Goal: Task Accomplishment & Management: Contribute content

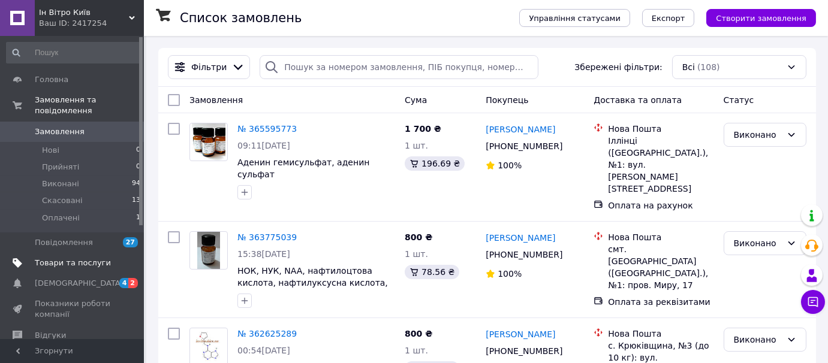
click at [83, 258] on span "Товари та послуги" at bounding box center [73, 263] width 76 height 11
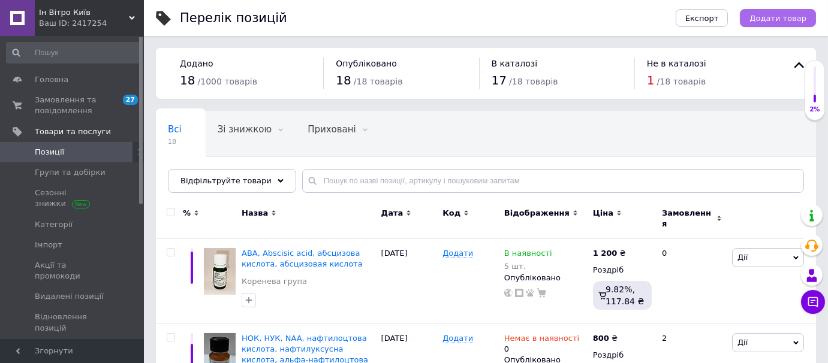
click at [785, 18] on span "Додати товар" at bounding box center [777, 18] width 57 height 9
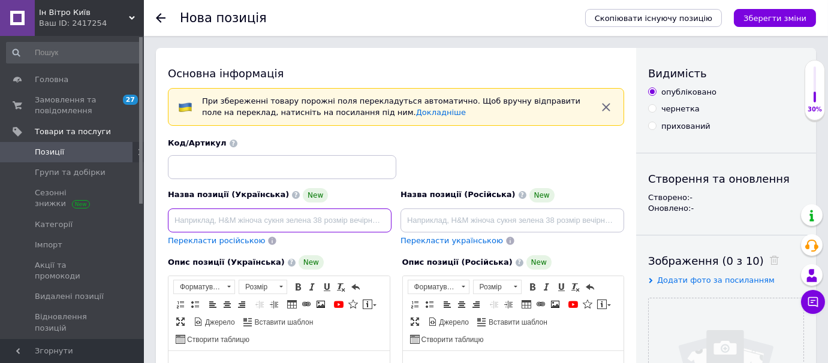
click at [216, 216] on input at bounding box center [280, 221] width 224 height 24
click at [280, 219] on input "Середовище [PERSON_NAME] ()" at bounding box center [280, 221] width 224 height 24
paste input "Murashige [PERSON_NAME]"
type input "Середовище [PERSON_NAME] (Murashige [PERSON_NAME])"
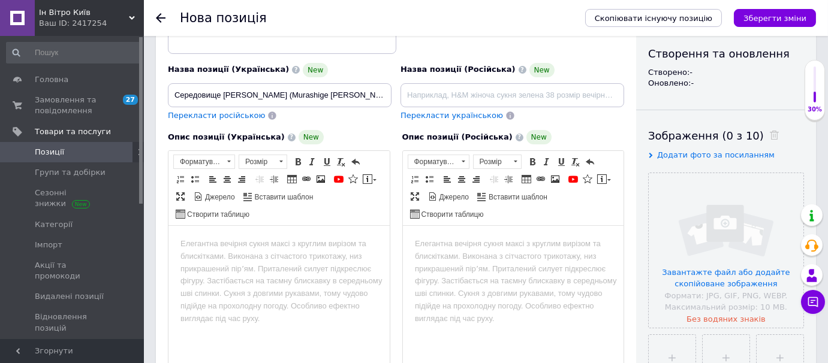
scroll to position [127, 0]
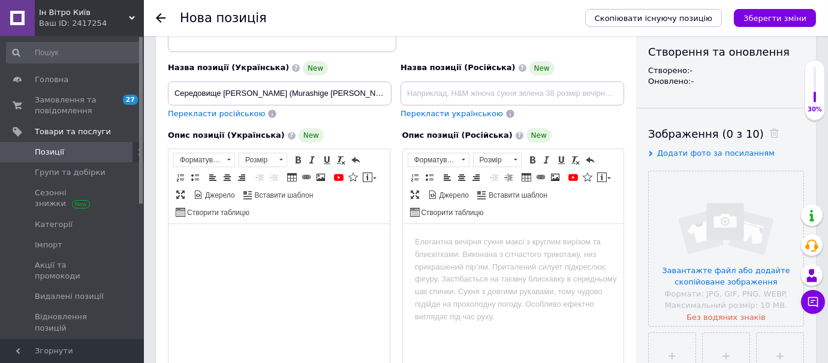
click at [275, 241] on body "Редактор, 4C5B10E7-46D5-43F2-A538-E7B498886BBB" at bounding box center [278, 242] width 197 height 13
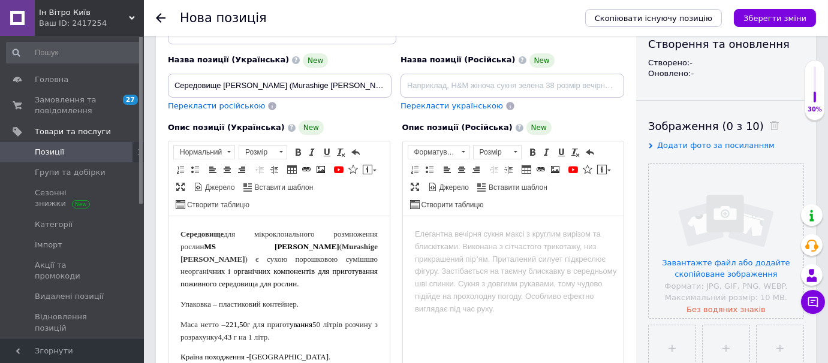
scroll to position [156, 0]
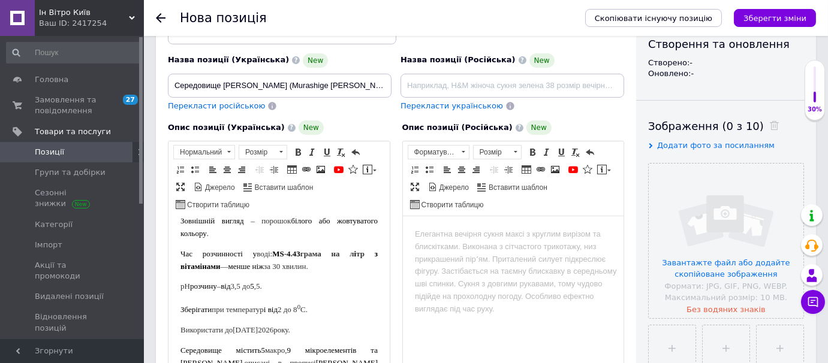
click at [332, 273] on body "Середовище для мікроклонального розмноження рослин MS Мурасіге Скуга ( Murashig…" at bounding box center [278, 227] width 197 height 310
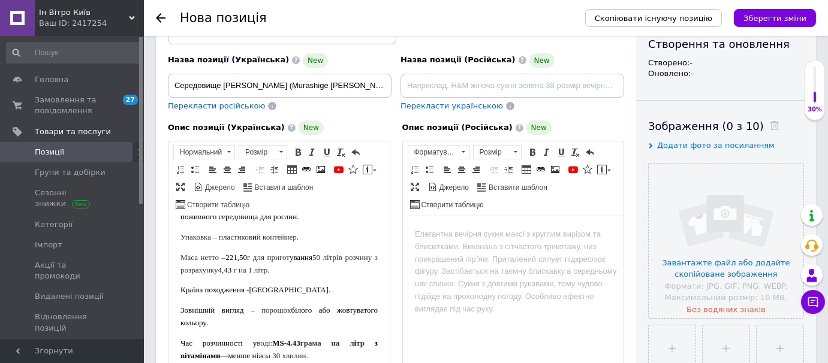
scroll to position [73, 0]
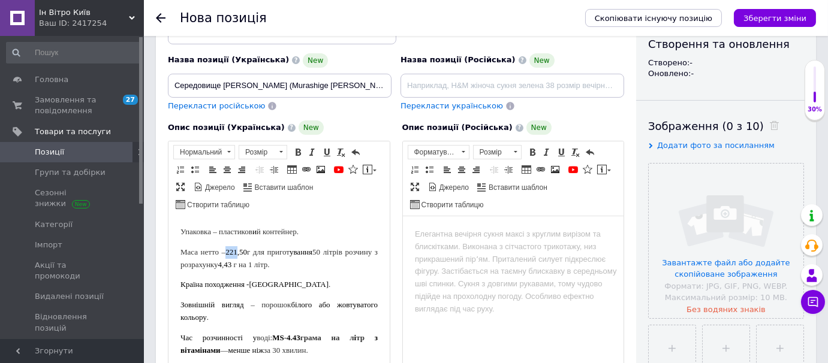
drag, startPoint x: 232, startPoint y: 254, endPoint x: 243, endPoint y: 252, distance: 10.9
click at [243, 252] on span "221,50" at bounding box center [236, 252] width 22 height 9
click at [338, 252] on span "50 літрів розчину з розрахунку" at bounding box center [278, 259] width 197 height 22
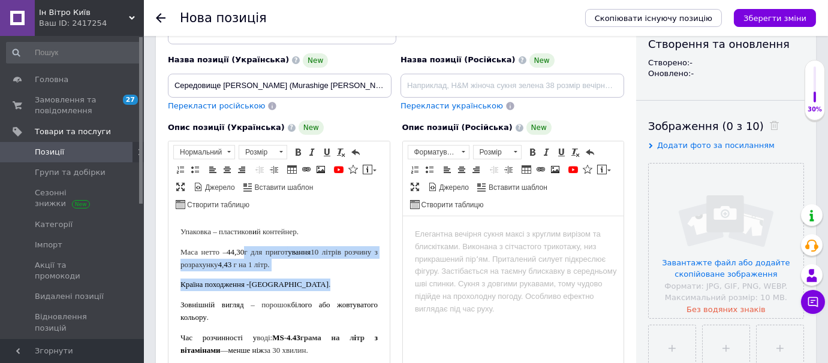
drag, startPoint x: 327, startPoint y: 271, endPoint x: 252, endPoint y: 258, distance: 76.0
click at [252, 258] on body "Середовище для мікроклонального розмноження рослин MS Мурасіге Скуга ( Murashig…" at bounding box center [278, 311] width 197 height 310
click at [252, 258] on p "Маса нетто – 44,30 г для пригот ування 10 літрів розчину з розрахунку 4 , 43 г …" at bounding box center [278, 258] width 197 height 25
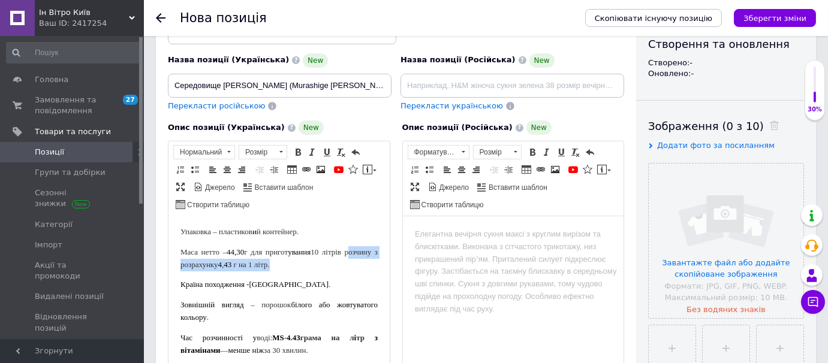
drag, startPoint x: 179, startPoint y: 266, endPoint x: 318, endPoint y: 267, distance: 139.1
click at [318, 267] on html "Середовище для мікроклонального розмноження рослин MS Мурасіге Скуга ( Murashig…" at bounding box center [278, 311] width 221 height 334
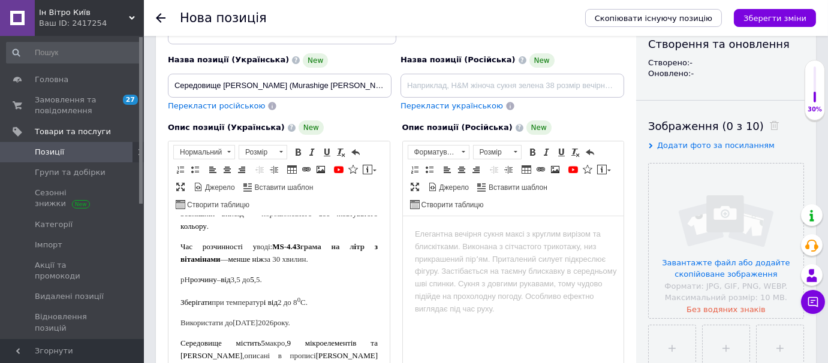
scroll to position [158, 0]
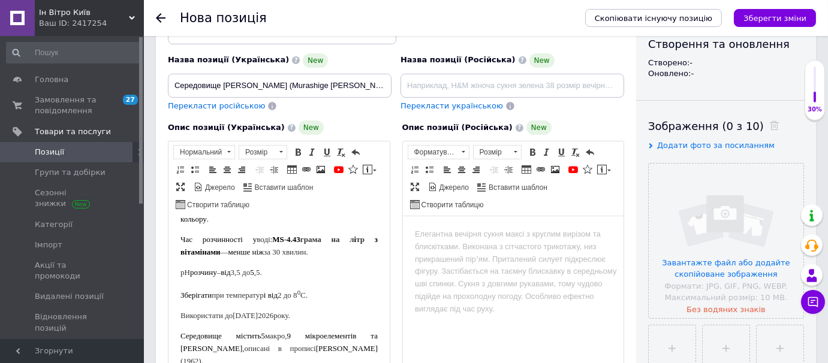
drag, startPoint x: 179, startPoint y: 236, endPoint x: 326, endPoint y: 313, distance: 165.7
click at [326, 313] on html "Середовище для мікроклонального розмноження рослин MS Мурасіге Скуга ( Murashig…" at bounding box center [278, 219] width 221 height 322
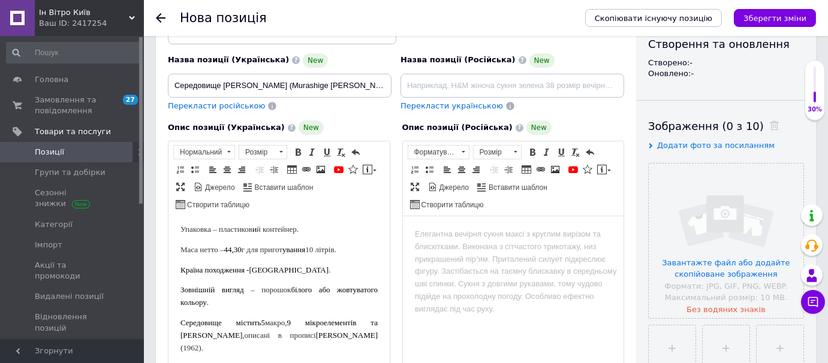
scroll to position [62, 0]
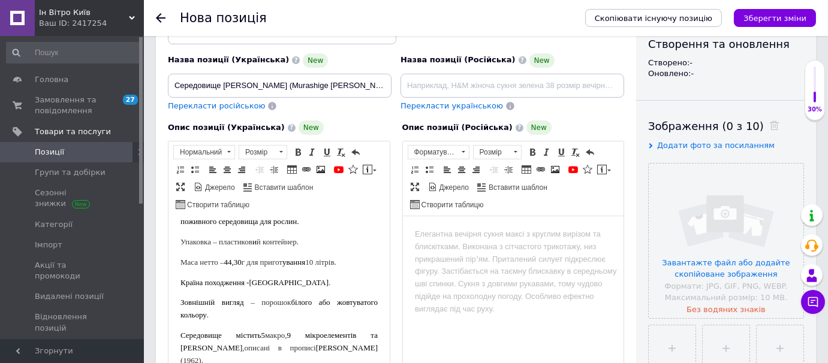
click at [290, 303] on span "– порошок" at bounding box center [270, 302] width 40 height 9
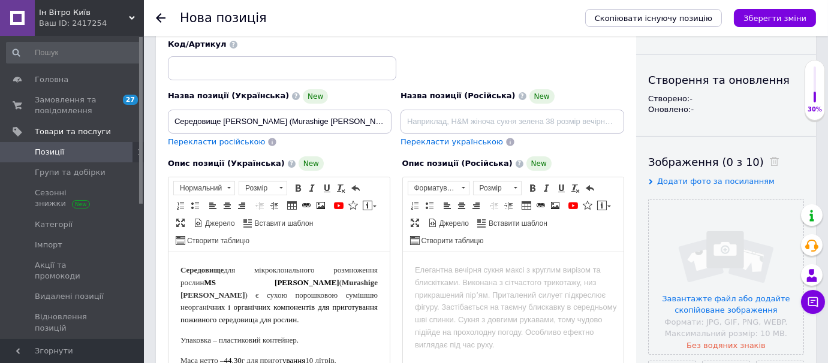
scroll to position [98, 0]
drag, startPoint x: 356, startPoint y: 119, endPoint x: 169, endPoint y: 114, distance: 187.1
click at [169, 114] on input "Середовище [PERSON_NAME] (Murashige [PERSON_NAME])" at bounding box center [280, 122] width 224 height 24
click at [428, 119] on input at bounding box center [512, 122] width 224 height 24
paste input "Середовище [PERSON_NAME] (Murashige [PERSON_NAME])"
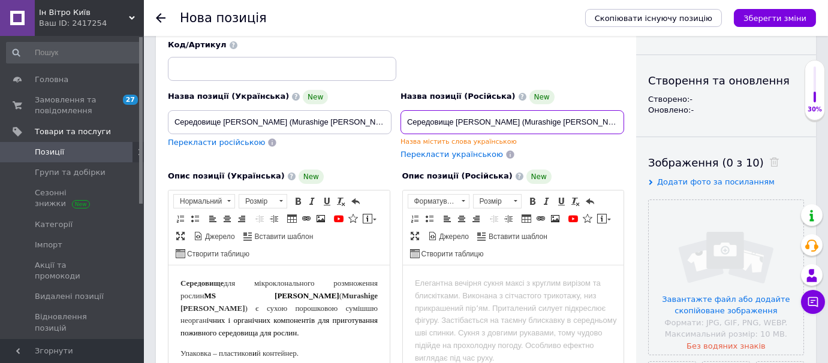
click at [416, 119] on input "Середовище [PERSON_NAME] (Murashige [PERSON_NAME])" at bounding box center [512, 122] width 224 height 24
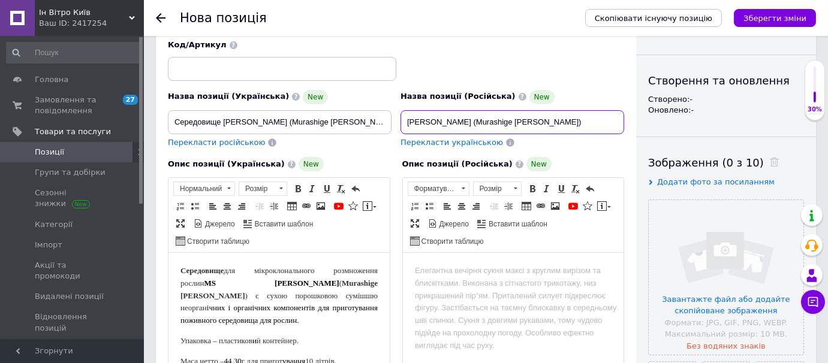
type input "[PERSON_NAME] (Murashige [PERSON_NAME])"
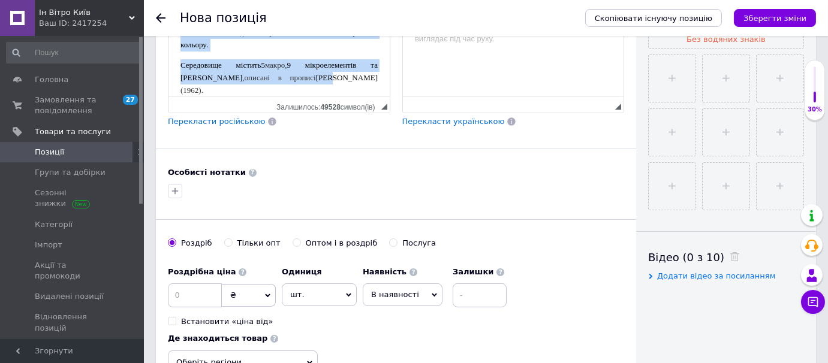
scroll to position [449, 0]
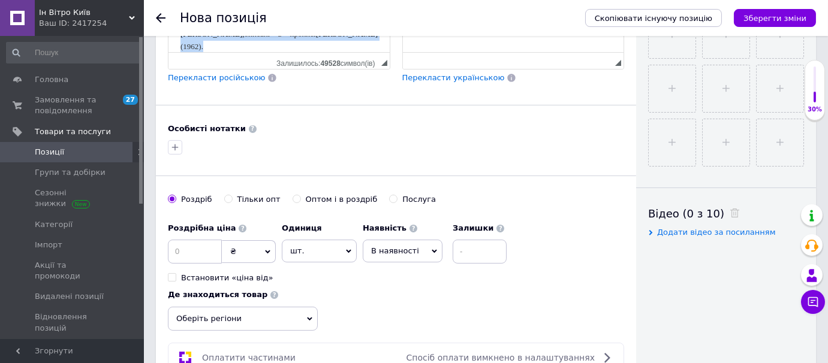
drag, startPoint x: 180, startPoint y: -79, endPoint x: 402, endPoint y: 98, distance: 284.2
copy body "Середовище для мікроклонального розмноження рослин MS Мурасіге Скуга ( Murashig…"
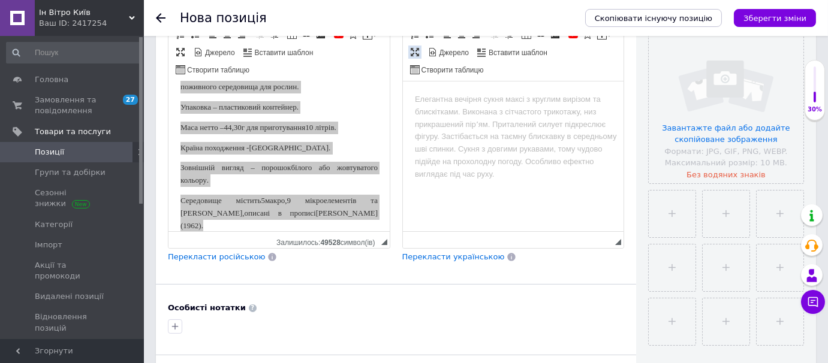
scroll to position [285, 0]
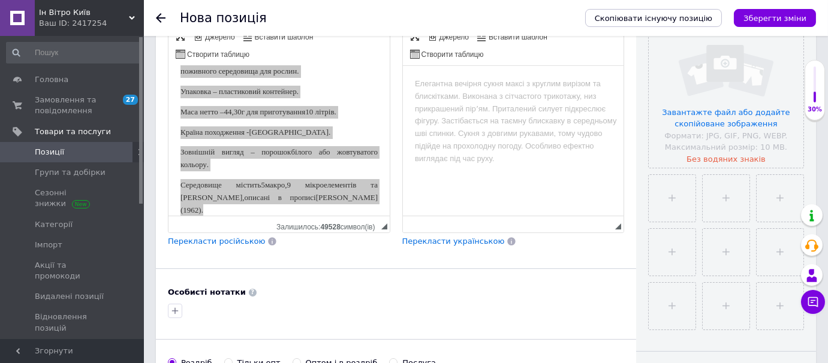
click at [224, 240] on span "Перекласти російською" at bounding box center [216, 241] width 97 height 9
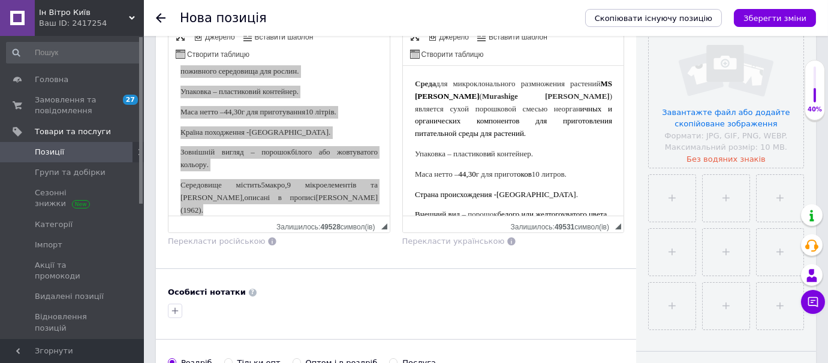
click at [468, 136] on span "ичных и органических компонентов для приготовления питательной среды для растен…" at bounding box center [512, 121] width 197 height 34
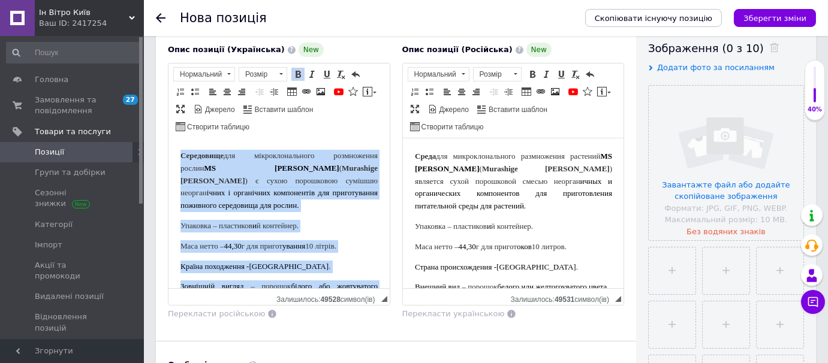
scroll to position [0, 0]
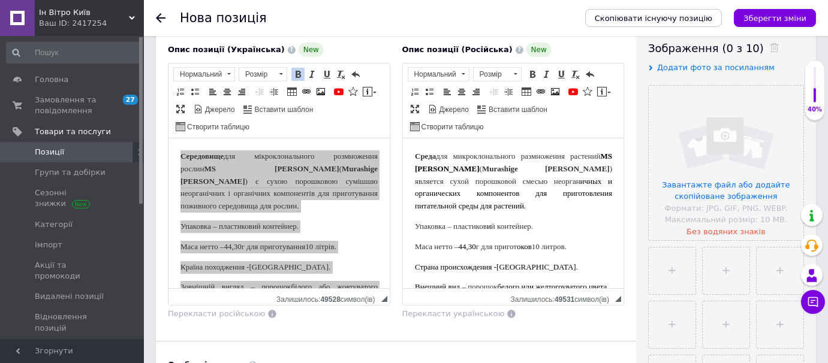
click at [454, 146] on html "Среда для микроклонального размножения растений MS Мурасиге Скуга ( Murashige […" at bounding box center [512, 238] width 221 height 200
click at [472, 157] on span "для микроклонального размножения растений" at bounding box center [517, 156] width 164 height 9
click at [435, 161] on span "для микроклонального размножения растений" at bounding box center [517, 156] width 164 height 9
click at [586, 182] on span "ичных и органических компонентов для приготовления питательной среды для растен…" at bounding box center [512, 194] width 197 height 34
click at [562, 210] on span "ических и органических компонентов для приготовления питательной среды для раст…" at bounding box center [512, 194] width 197 height 34
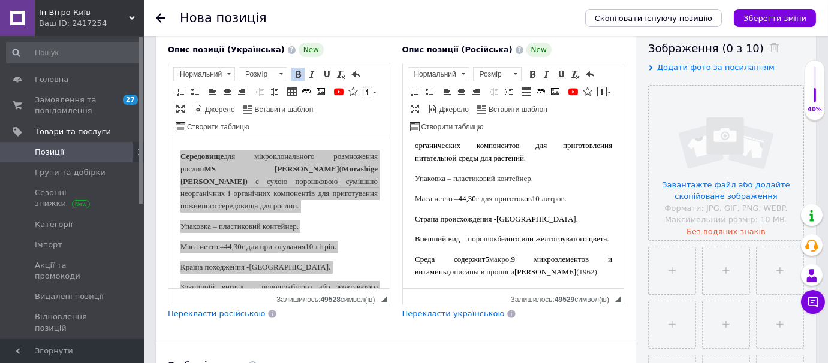
scroll to position [54, 0]
click at [497, 174] on span "й контейнер." at bounding box center [511, 175] width 42 height 9
click at [469, 212] on span "Страна происхождения -" at bounding box center [455, 216] width 82 height 9
click at [531, 192] on span "оков" at bounding box center [523, 196] width 15 height 9
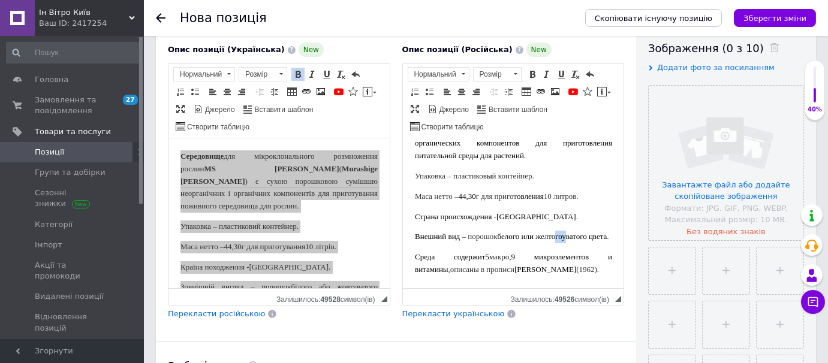
drag, startPoint x: 436, startPoint y: 225, endPoint x: 447, endPoint y: 225, distance: 10.2
click at [447, 231] on p "Внешний вид – порошок белого или желтого у ватого цвета ." at bounding box center [512, 237] width 197 height 13
click at [478, 265] on span "описаны" at bounding box center [464, 269] width 29 height 9
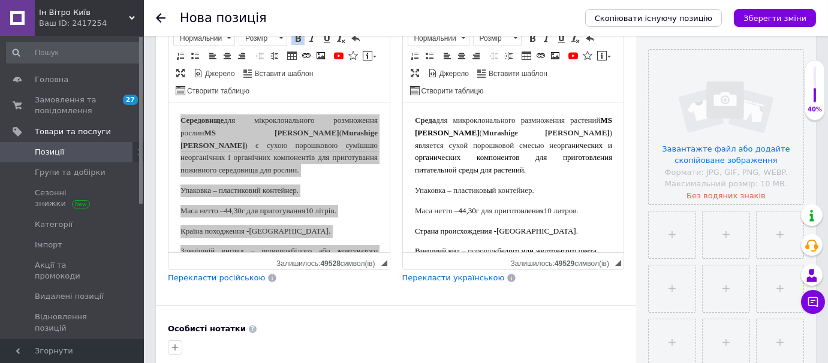
scroll to position [249, 0]
click at [662, 236] on input "file" at bounding box center [672, 234] width 47 height 47
type input "C:\fakepath\MS 2.jpeg"
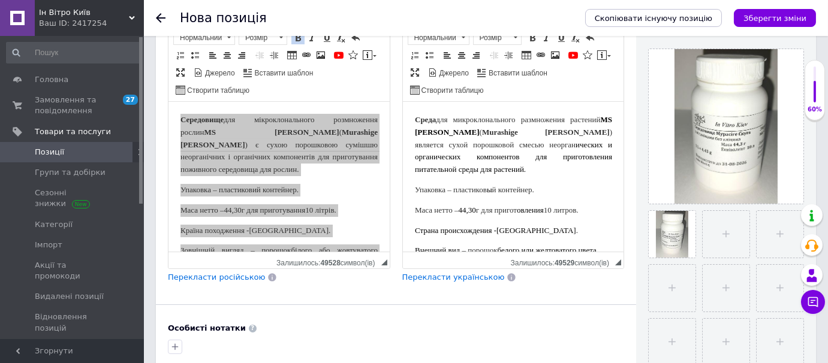
click at [397, 141] on div "Опис позиції (Російська) New Среда для микроклонального размножения растений MS…" at bounding box center [513, 145] width 234 height 290
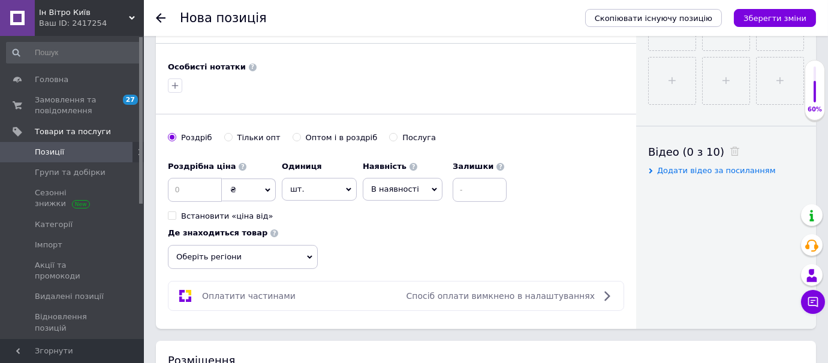
scroll to position [522, 0]
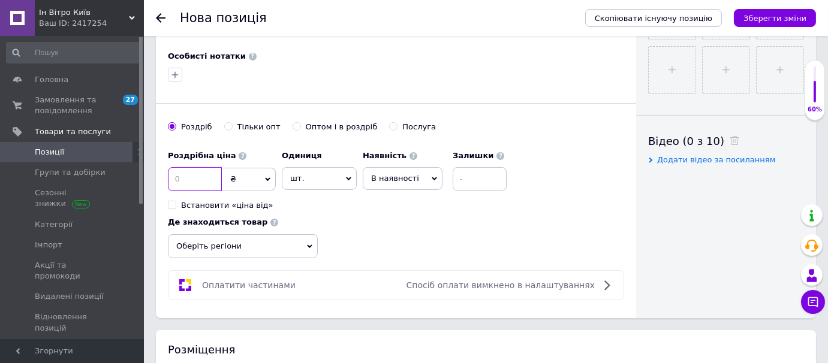
click at [185, 176] on input at bounding box center [195, 179] width 54 height 24
type input "1400"
click at [403, 234] on div "Роздрібна ціна 1400 ₴ $ EUR CHF GBP ¥ PLN ₸ MDL HUF KGS CNY TRY KRW lei Встанов…" at bounding box center [396, 201] width 456 height 114
click at [353, 240] on div "Роздрібна ціна 1400 ₴ $ EUR CHF GBP ¥ PLN ₸ MDL HUF KGS CNY TRY KRW lei Встанов…" at bounding box center [396, 201] width 456 height 114
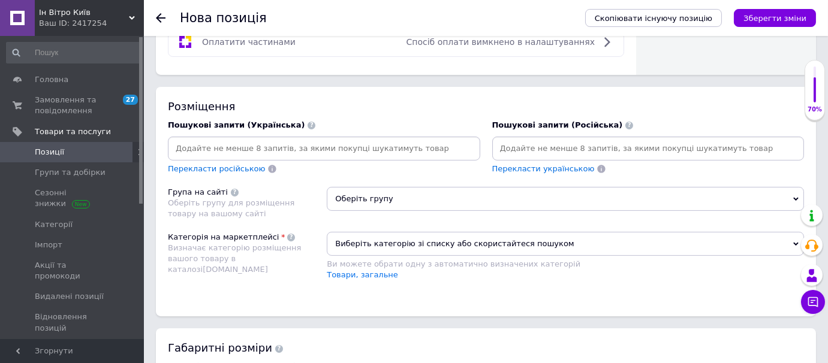
scroll to position [776, 0]
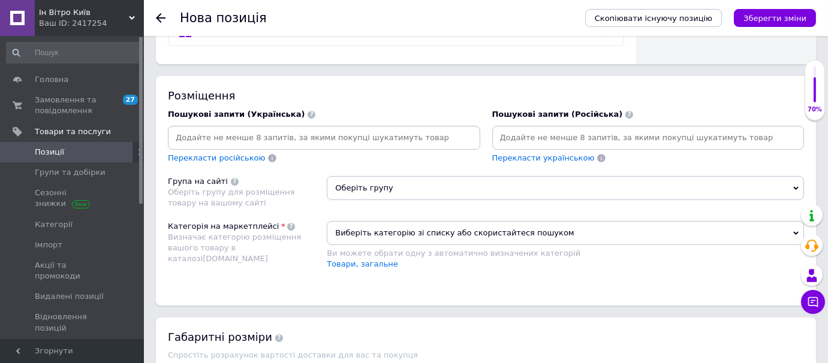
click at [236, 129] on input at bounding box center [324, 138] width 308 height 18
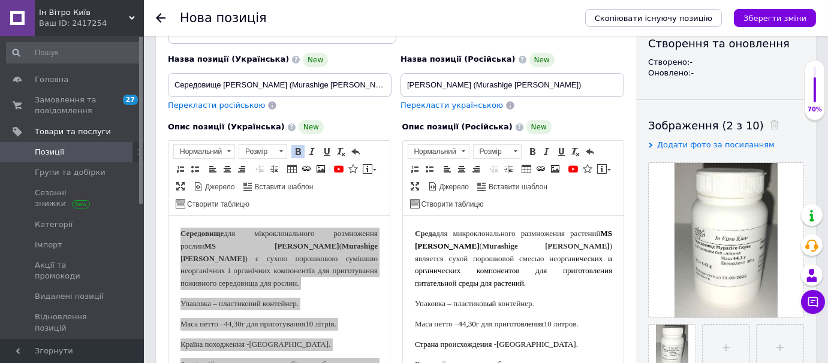
scroll to position [86, 0]
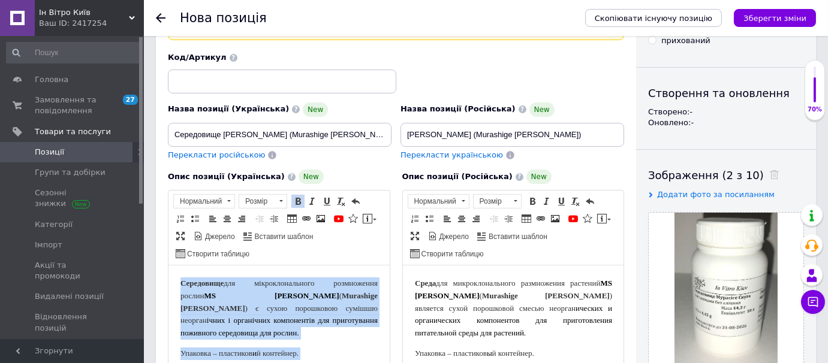
click at [270, 312] on span ") є сухою порошковою сумішшю неорган" at bounding box center [278, 315] width 197 height 22
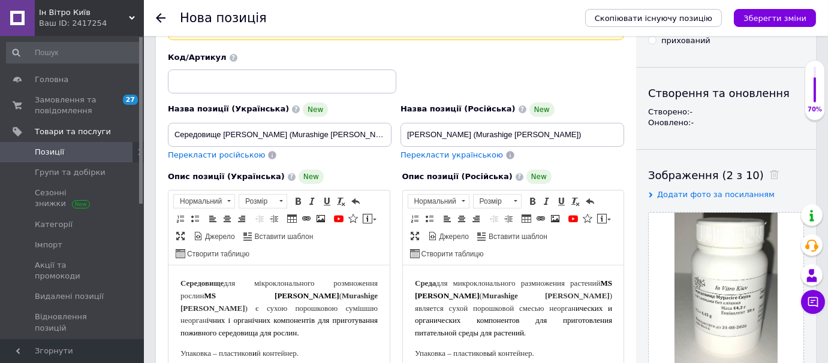
drag, startPoint x: 180, startPoint y: 285, endPoint x: 285, endPoint y: 297, distance: 104.9
click at [285, 297] on p "Середовище для мікроклонального розмноження рослин MS Мурасіге Скуга ( Murashig…" at bounding box center [278, 309] width 197 height 62
copy p "Середовище для мікроклонального розмноження рослин MS Мурасіге Скуга"
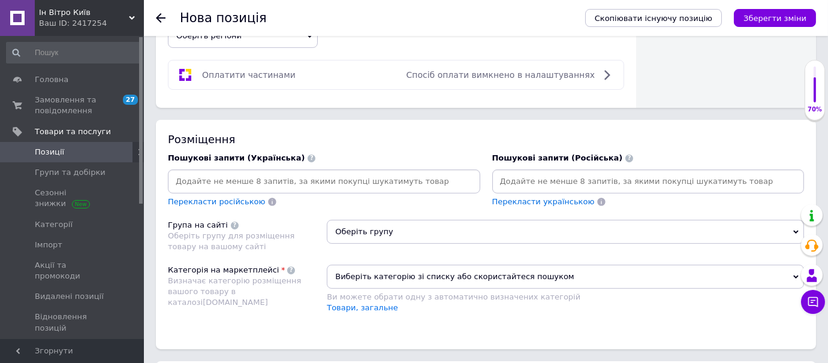
scroll to position [740, 0]
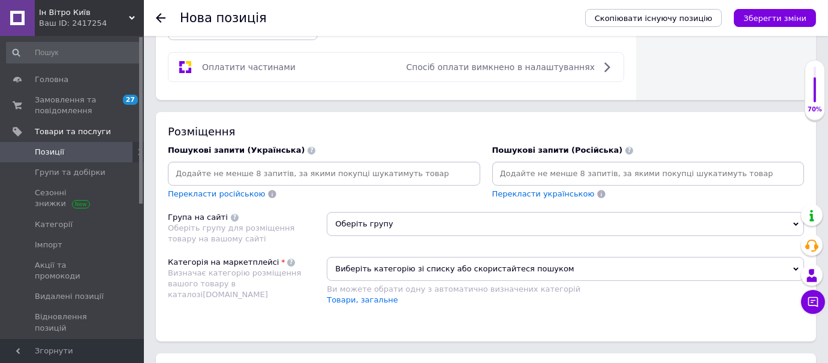
click at [212, 171] on input at bounding box center [324, 174] width 308 height 18
click at [382, 170] on input "Середовище для мікроклонального розмноження рослин MS Мурасіге Скуга" at bounding box center [324, 174] width 308 height 18
type input "Середовище для мікроклонального розмноження рослин, середовище MS, середовище М…"
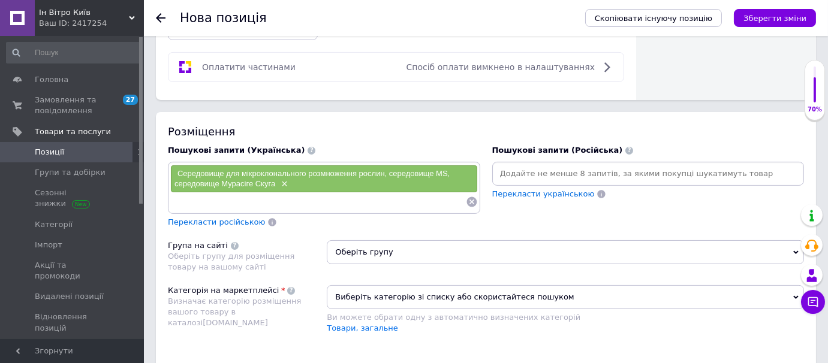
click at [382, 170] on span "Середовище для мікроклонального розмноження рослин, середовище MS, середовище М…" at bounding box center [311, 178] width 275 height 19
click at [283, 180] on span "×" at bounding box center [283, 184] width 10 height 10
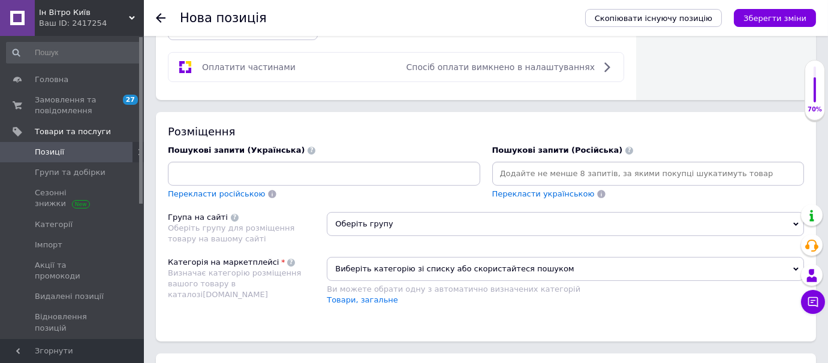
click at [245, 179] on div at bounding box center [324, 174] width 312 height 24
click at [245, 173] on input at bounding box center [324, 174] width 308 height 18
paste input "Середовище для мікроклонального розмноження рослин MS Мурасіге Скуга"
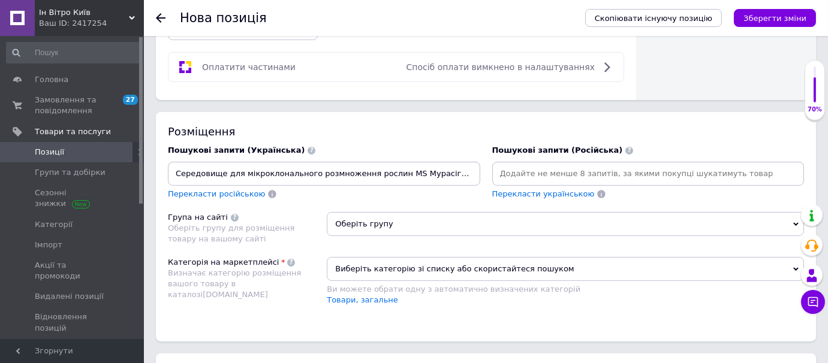
click at [385, 170] on input "Середовище для мікроклонального розмноження рослин MS Мурасіге Скуга" at bounding box center [324, 174] width 308 height 18
type input "Середовище для мікроклонального розмноження рослин, MS Мурасіге Скуга"
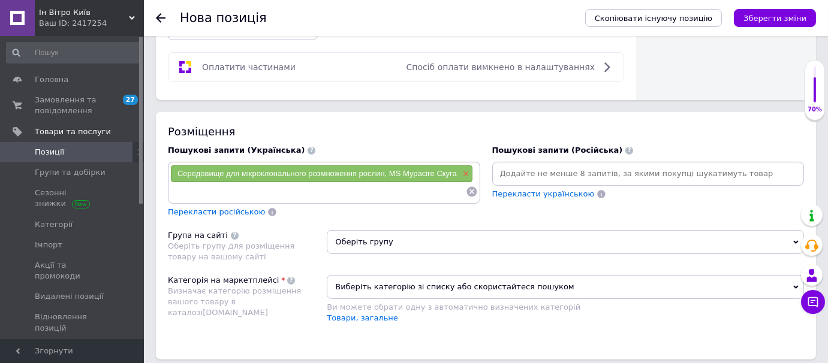
click at [464, 170] on span "×" at bounding box center [465, 174] width 10 height 10
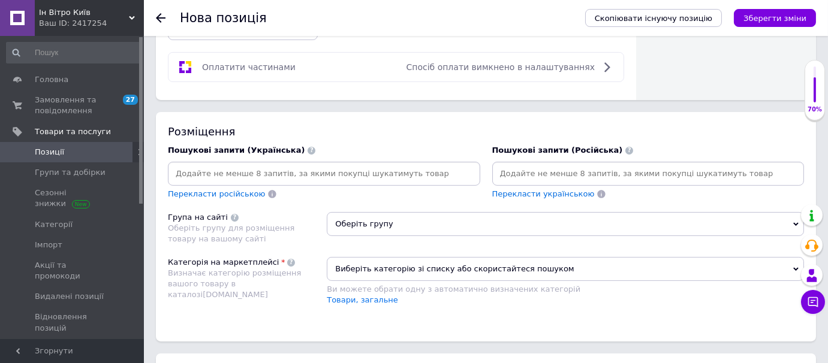
click at [348, 168] on input at bounding box center [324, 174] width 308 height 18
paste input "Середовище для мікроклонального розмноження рослин MS Мурасіге Скуга"
type input "Середовище для мікроклонального розмноження рослин"
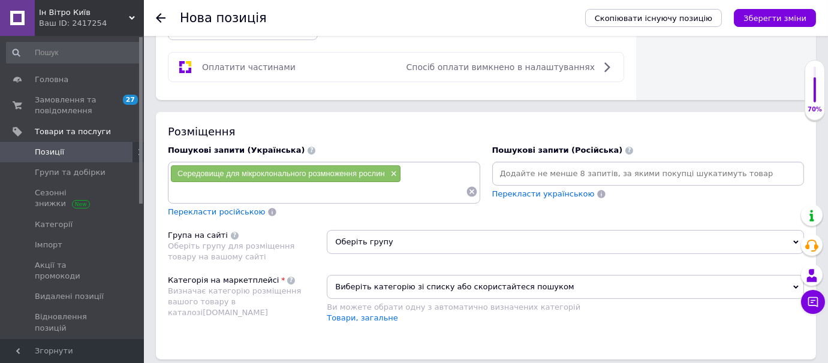
paste input "Середовище для мікроклонального розмноження рослин MS Мурасіге Скуга"
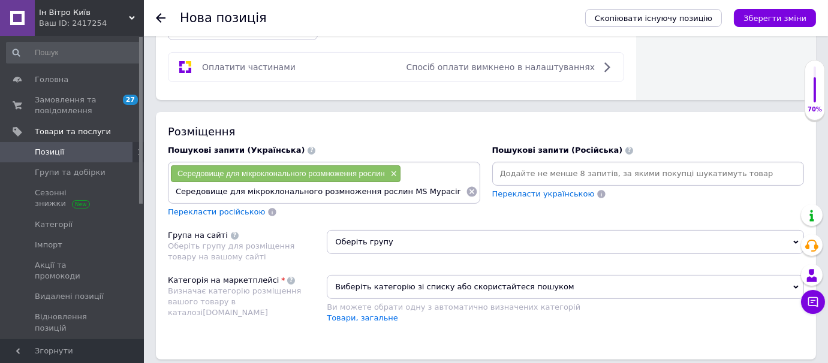
drag, startPoint x: 222, startPoint y: 188, endPoint x: 388, endPoint y: 185, distance: 165.5
click at [388, 185] on input "Середовище для мікроклонального розмноження рослин MS Мурасіге Скуга" at bounding box center [318, 192] width 296 height 18
type input "Середовище MS"
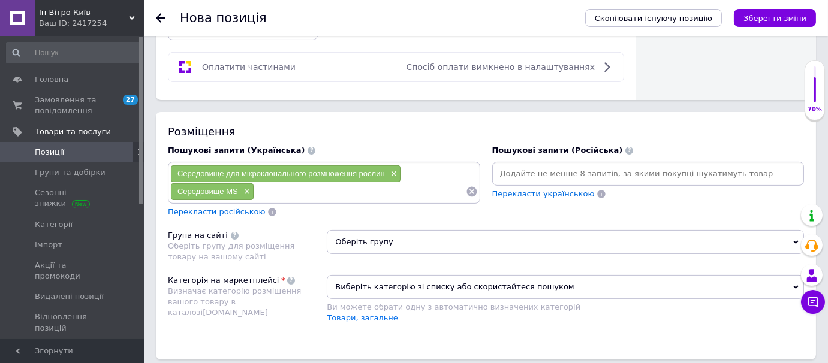
paste input "Середовище для мікроклонального розмноження рослин MS Мурасіге Скуга"
drag, startPoint x: 402, startPoint y: 188, endPoint x: 274, endPoint y: 189, distance: 127.7
click at [274, 189] on input "Середовище для мікроклонального розмноження рослин MS Мурасіге Скуга" at bounding box center [359, 192] width 211 height 18
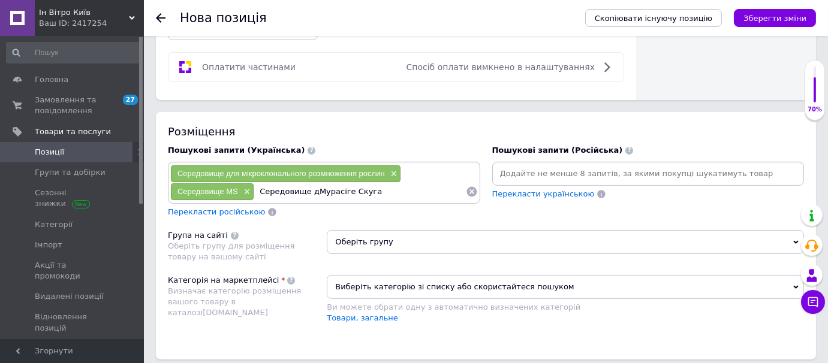
type input "Середовище [PERSON_NAME]"
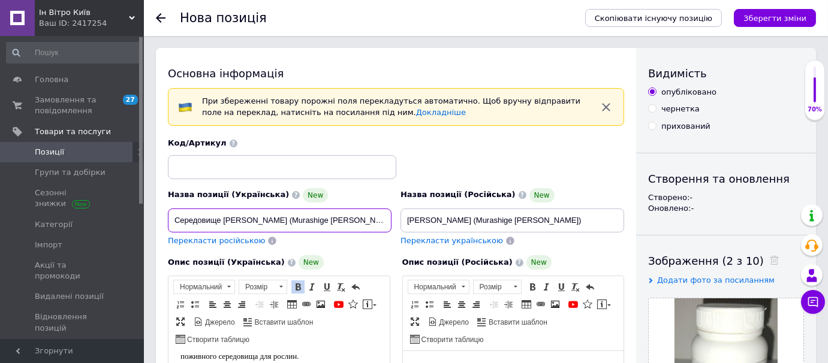
drag, startPoint x: 281, startPoint y: 219, endPoint x: 341, endPoint y: 221, distance: 59.4
click at [341, 221] on input "Середовище [PERSON_NAME] (Murashige [PERSON_NAME])" at bounding box center [280, 221] width 224 height 24
click at [396, 192] on div "Назва позиції (Російська) New [PERSON_NAME] (Murashige [PERSON_NAME]) Перекласт…" at bounding box center [512, 217] width 233 height 68
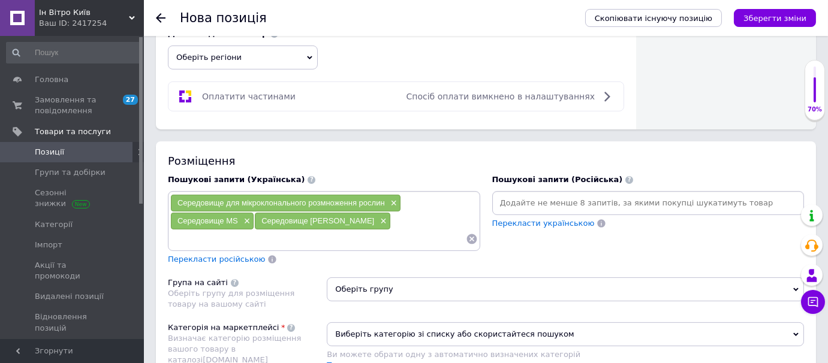
scroll to position [763, 0]
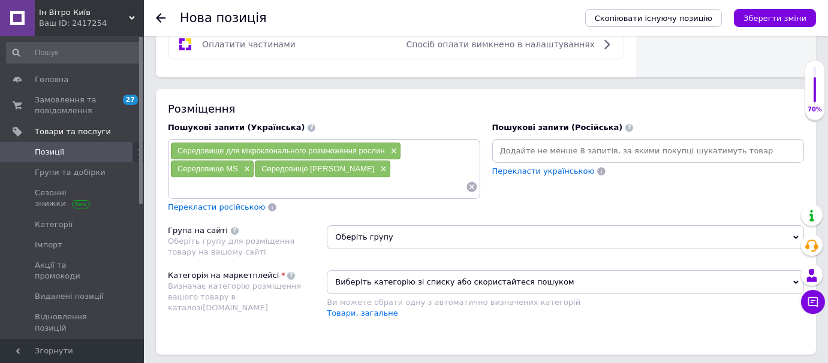
click at [406, 160] on div "Середовище для мікроклонального розмноження рослин × Середовище MS × Середовище…" at bounding box center [324, 169] width 308 height 54
click at [359, 179] on input at bounding box center [318, 187] width 296 height 18
paste input "Murashige [PERSON_NAME]"
type input "Murashige [PERSON_NAME]"
type input "in vitro"
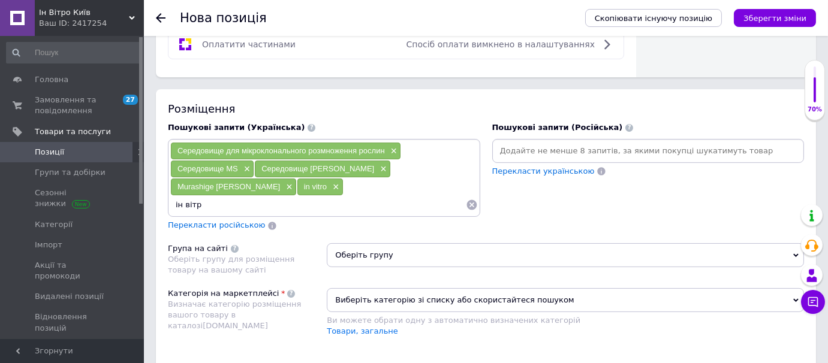
type input "ін вітро"
type input "мікроклональне розмноження"
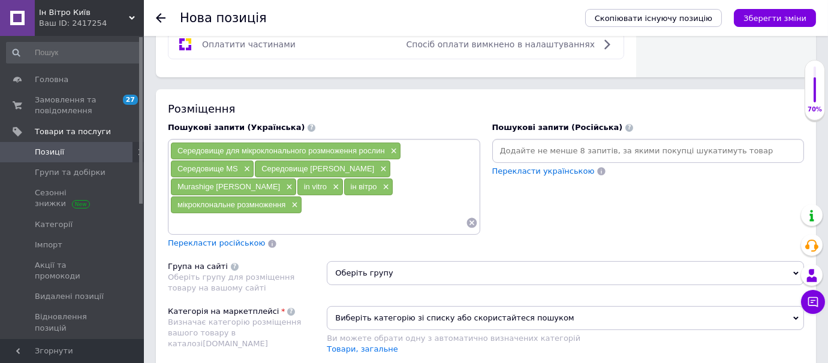
type input "мікроклональне розмноження"
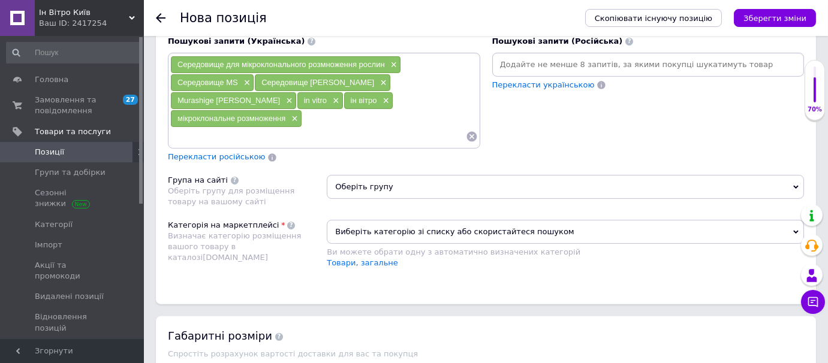
scroll to position [854, 0]
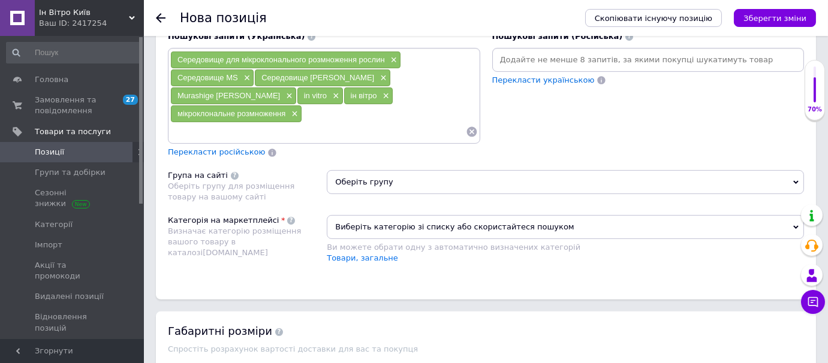
click at [543, 170] on span "Оберіть групу" at bounding box center [565, 182] width 477 height 24
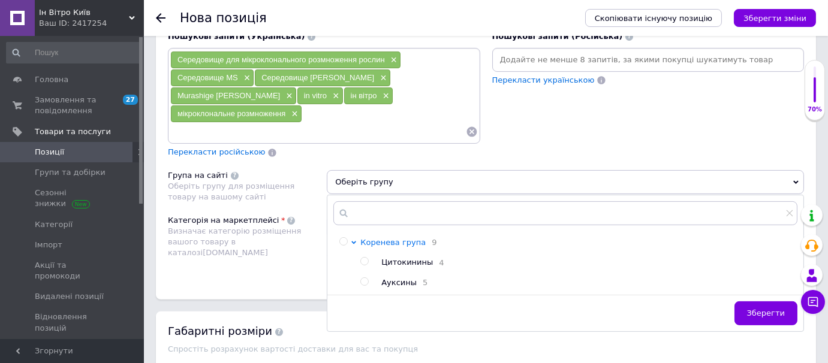
click at [389, 238] on span "Коренева група" at bounding box center [392, 242] width 65 height 9
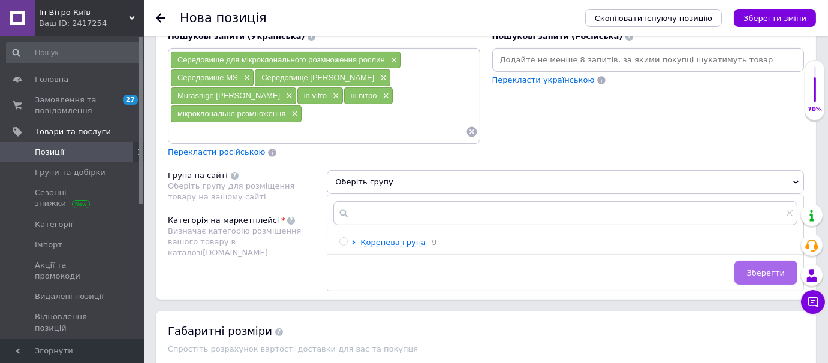
click at [773, 269] on span "Зберегти" at bounding box center [766, 273] width 38 height 9
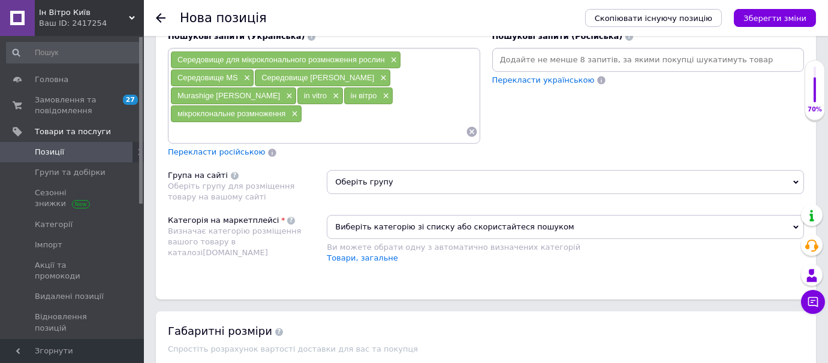
click at [387, 215] on span "Виберіть категорію зі списку або скористайтеся пошуком" at bounding box center [565, 227] width 477 height 24
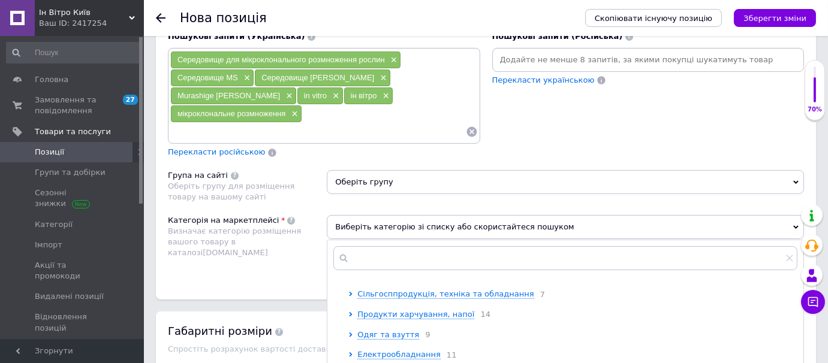
scroll to position [0, 0]
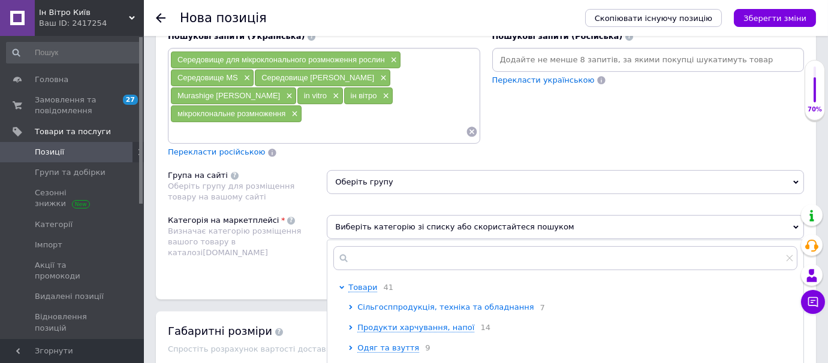
click at [404, 303] on span "Сільгосппродукція, техніка та обладнання" at bounding box center [445, 307] width 176 height 9
click at [385, 323] on span "Рослинництво" at bounding box center [395, 327] width 58 height 9
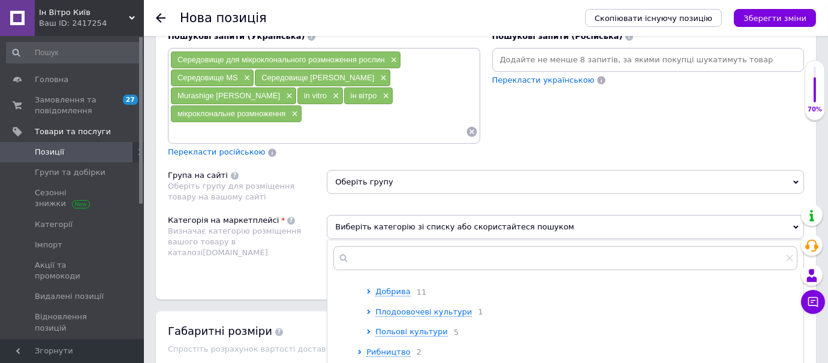
scroll to position [73, 0]
click at [379, 291] on span "Добрива" at bounding box center [392, 295] width 35 height 9
click at [378, 327] on span "Добрива" at bounding box center [392, 331] width 35 height 9
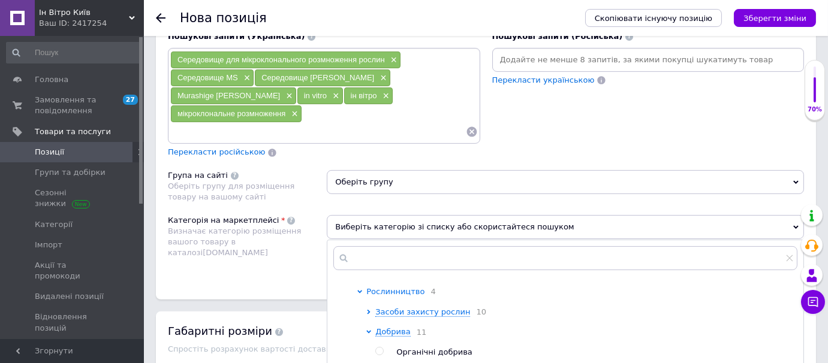
click at [360, 290] on icon at bounding box center [360, 291] width 5 height 3
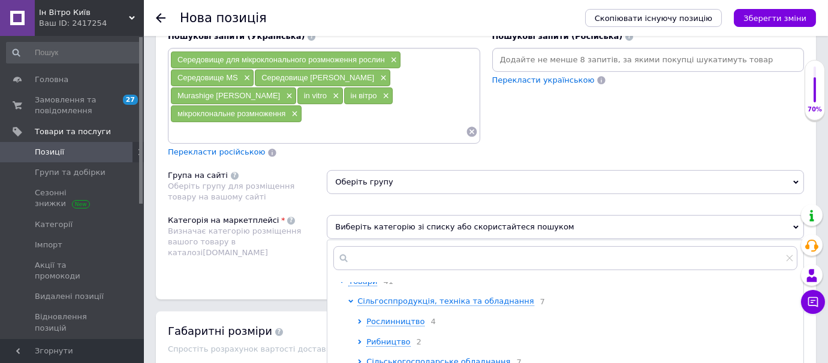
scroll to position [0, 0]
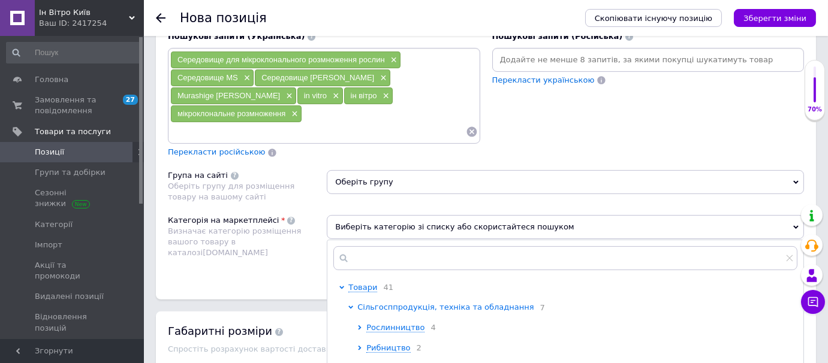
click at [351, 306] on icon at bounding box center [351, 307] width 5 height 3
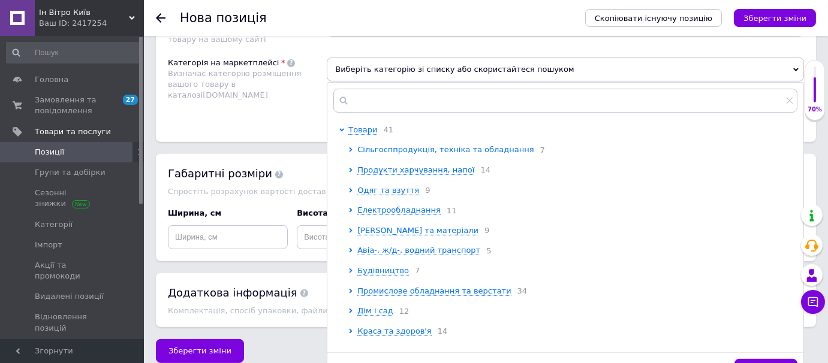
click at [369, 145] on span "Сільгосппродукція, техніка та обладнання" at bounding box center [445, 149] width 176 height 9
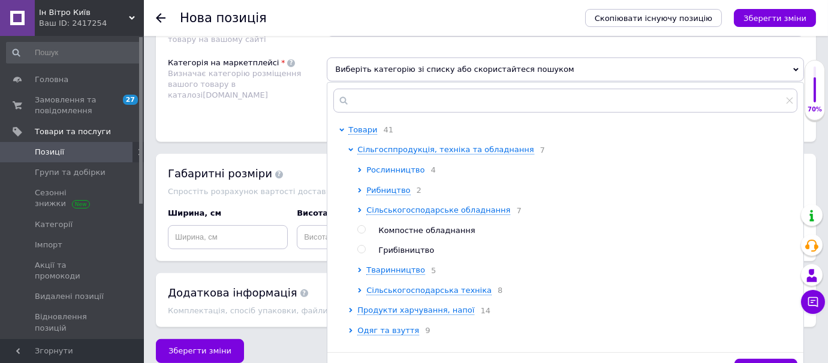
click at [380, 165] on span "Рослинництво" at bounding box center [395, 169] width 58 height 9
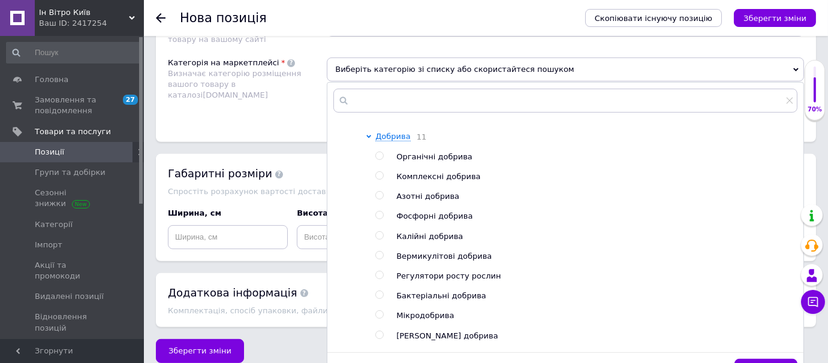
scroll to position [73, 0]
click at [378, 173] on input "radio" at bounding box center [379, 177] width 8 height 8
radio input "true"
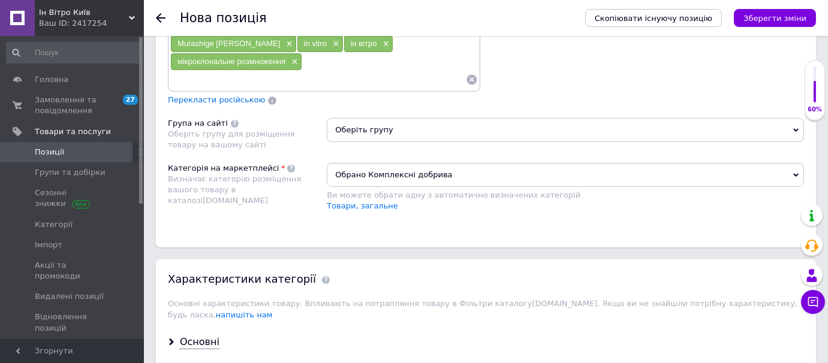
scroll to position [909, 0]
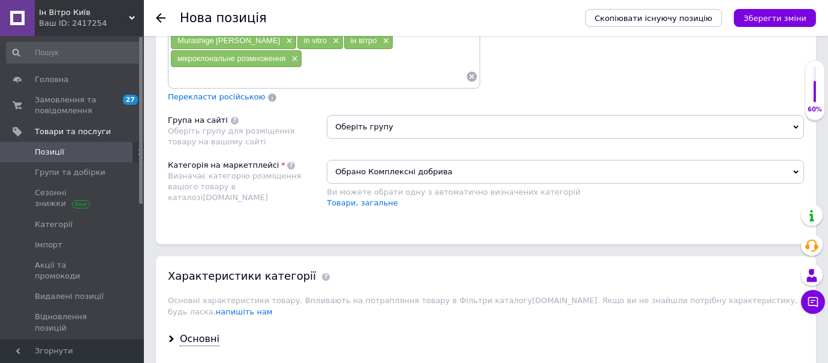
click at [532, 160] on span "Обрано Комплексні добрива" at bounding box center [565, 172] width 477 height 24
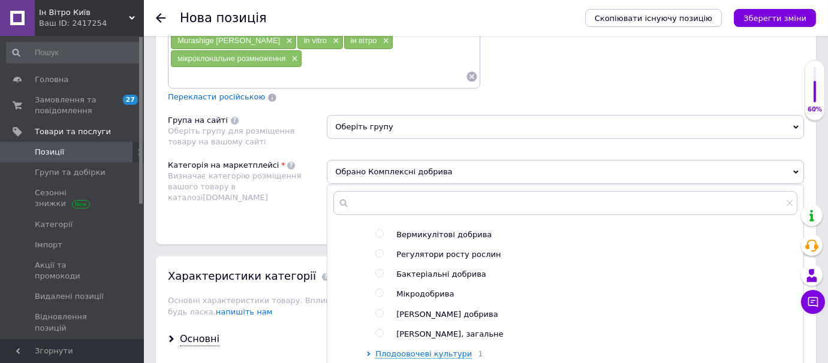
scroll to position [200, 0]
click at [378, 248] on input "radio" at bounding box center [379, 252] width 8 height 8
radio input "true"
radio input "false"
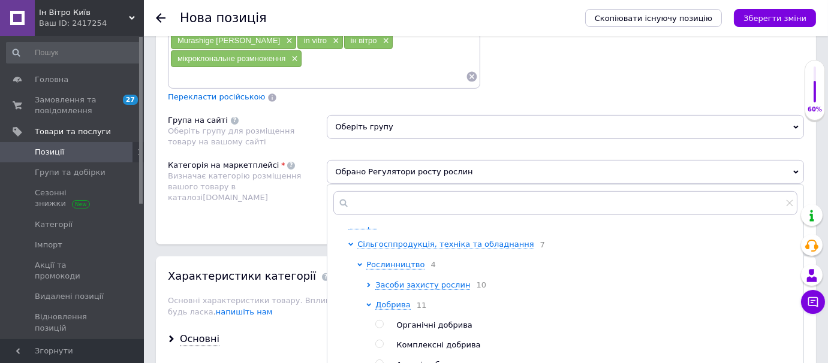
scroll to position [0, 0]
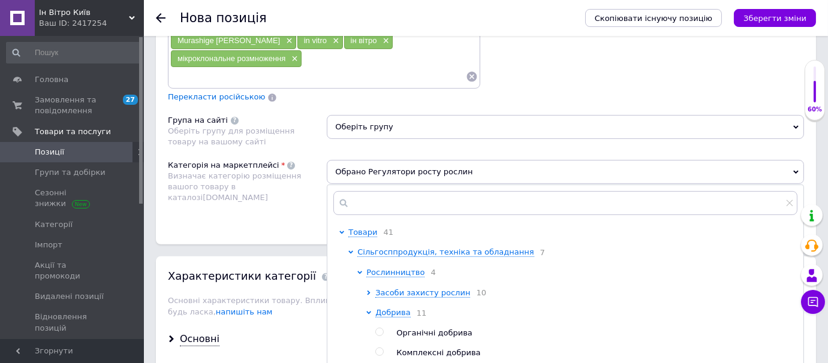
click at [270, 192] on div "Категорія на маркетплейсі Визначає категорію розміщення вашого товару в каталоз…" at bounding box center [247, 190] width 159 height 61
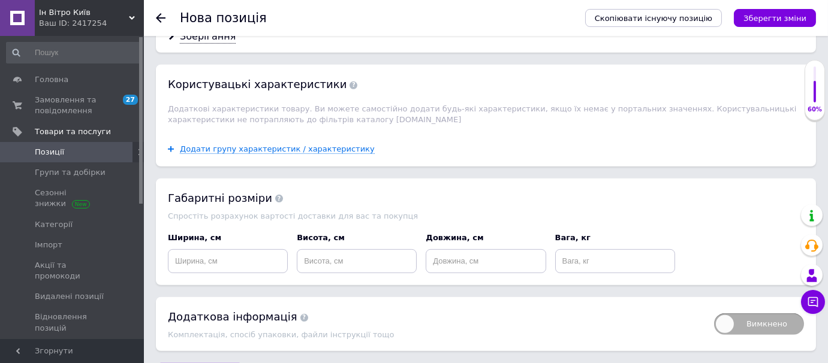
scroll to position [1277, 0]
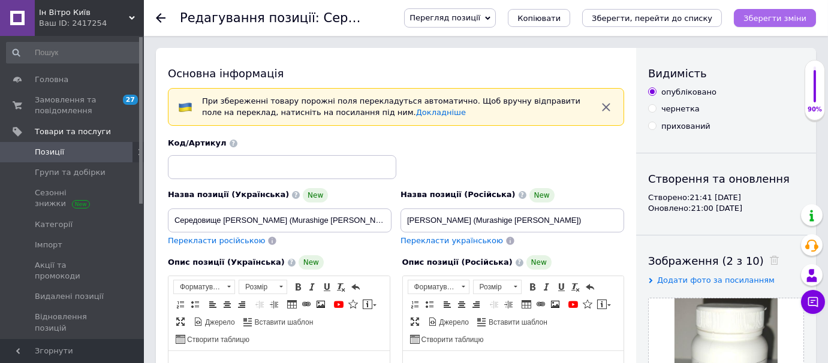
click at [782, 16] on icon "Зберегти зміни" at bounding box center [774, 18] width 63 height 9
click at [160, 16] on icon at bounding box center [161, 18] width 10 height 10
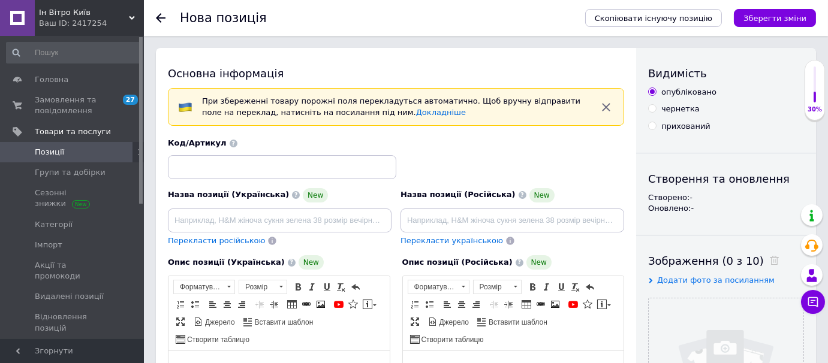
click at [64, 155] on span "Позиції" at bounding box center [73, 152] width 76 height 11
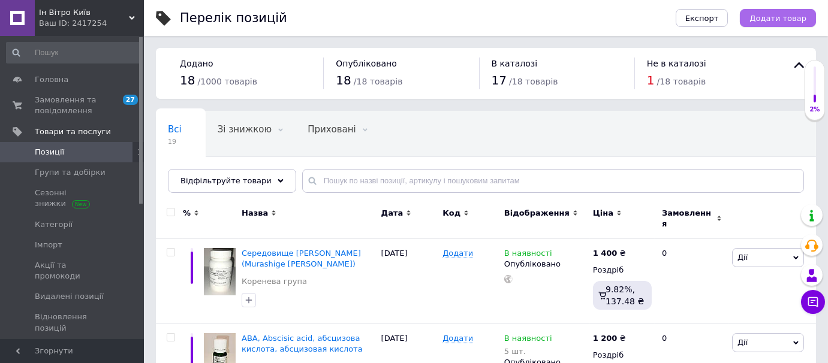
click at [766, 19] on span "Додати товар" at bounding box center [777, 18] width 57 height 9
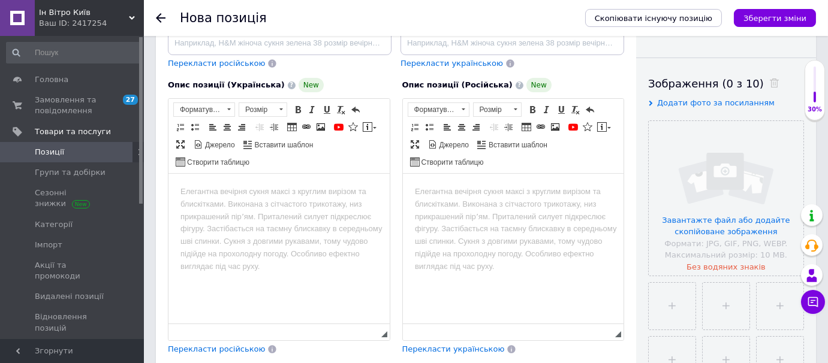
scroll to position [182, 0]
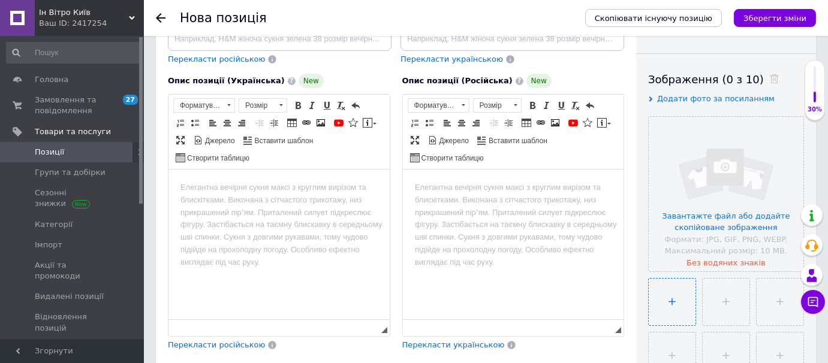
click at [662, 296] on input "file" at bounding box center [672, 302] width 47 height 47
type input "C:\fakepath\WPM 2.jpeg"
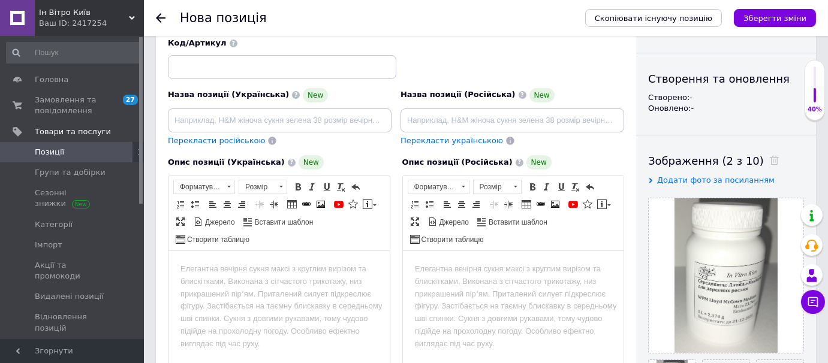
scroll to position [127, 0]
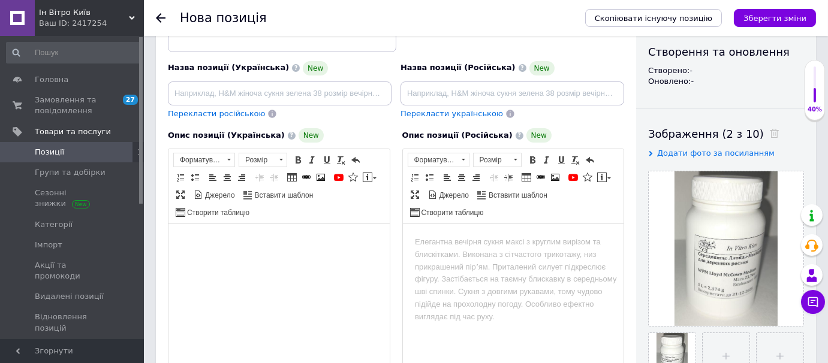
click at [185, 249] on html at bounding box center [278, 242] width 221 height 37
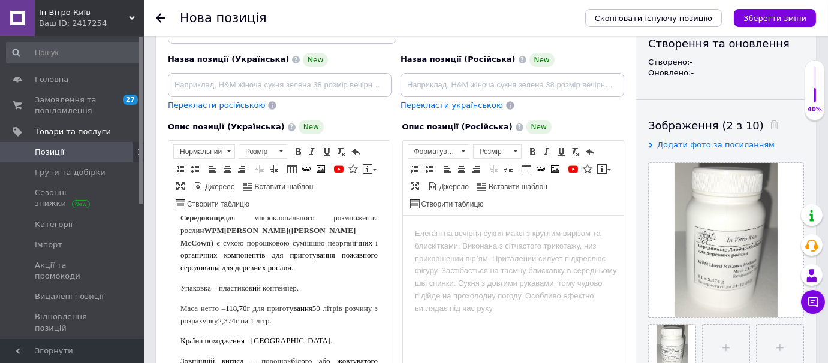
scroll to position [0, 0]
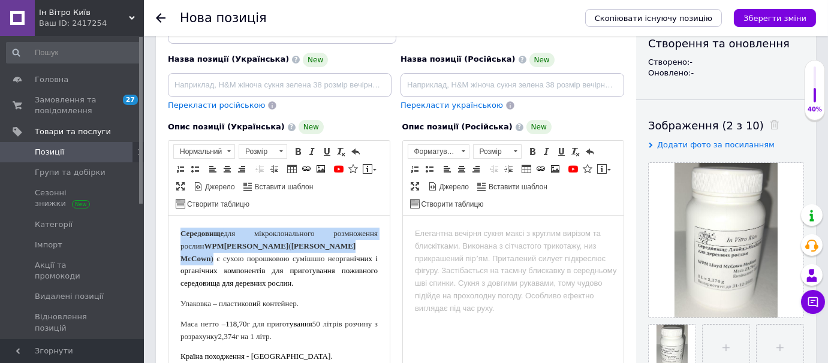
drag, startPoint x: 180, startPoint y: 233, endPoint x: 361, endPoint y: 240, distance: 180.6
click at [361, 240] on p "Середовище для мікроклонального розмноження рослин WPM Ллойда-МакКоуна ( Lloyd …" at bounding box center [278, 259] width 197 height 62
copy p "Середовище для мікроклонального розмноження рослин WPM Ллойда-МакКоуна ( [PERSO…"
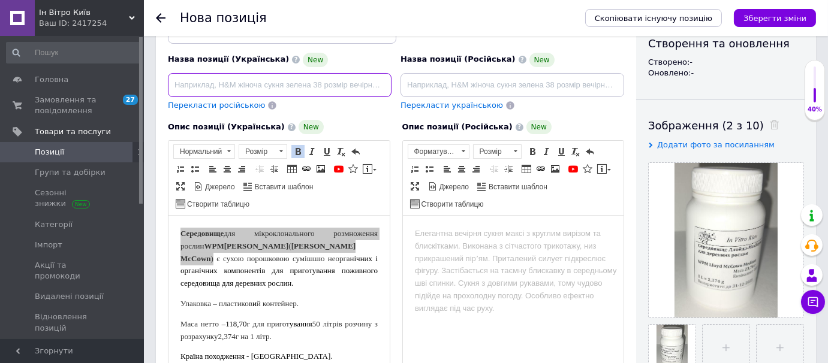
click at [204, 79] on input at bounding box center [280, 85] width 224 height 24
click at [237, 85] on input "Середовище для мікроклонального розмноження рослин WPM Ллойда-МакКоуна ([PERSON…" at bounding box center [280, 85] width 224 height 24
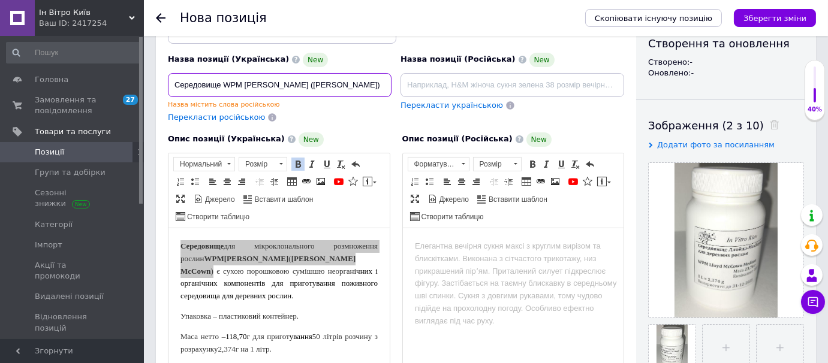
click at [255, 85] on input "Середовище WPM [PERSON_NAME] ([PERSON_NAME])" at bounding box center [280, 85] width 224 height 24
type input "Середовище WPM [PERSON_NAME] ([PERSON_NAME])"
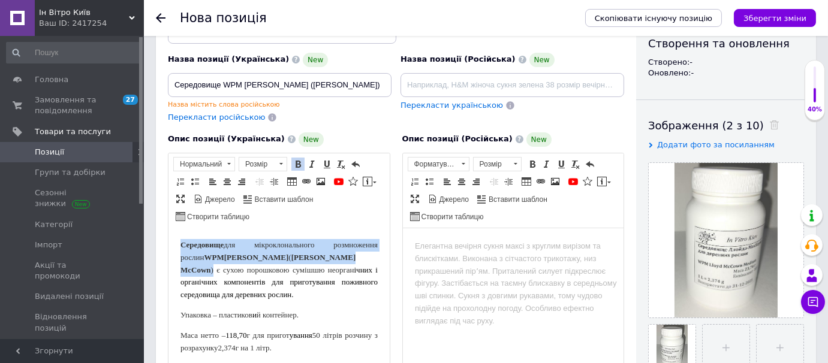
scroll to position [8, 0]
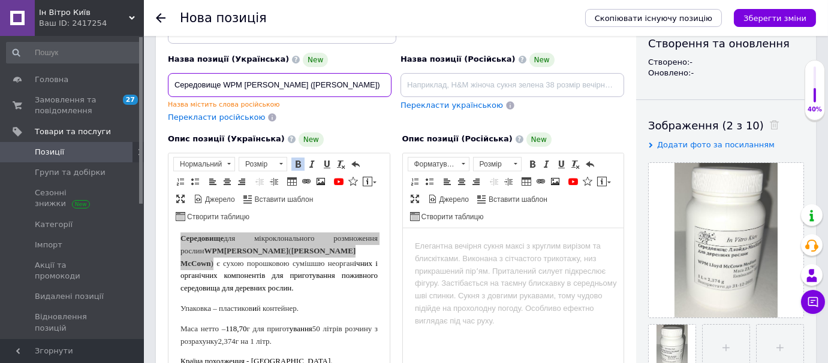
drag, startPoint x: 372, startPoint y: 86, endPoint x: 174, endPoint y: 79, distance: 198.5
click at [174, 79] on input "Середовище WPM [PERSON_NAME] ([PERSON_NAME])" at bounding box center [280, 85] width 224 height 24
click at [420, 104] on span "Перекласти українською" at bounding box center [451, 105] width 103 height 9
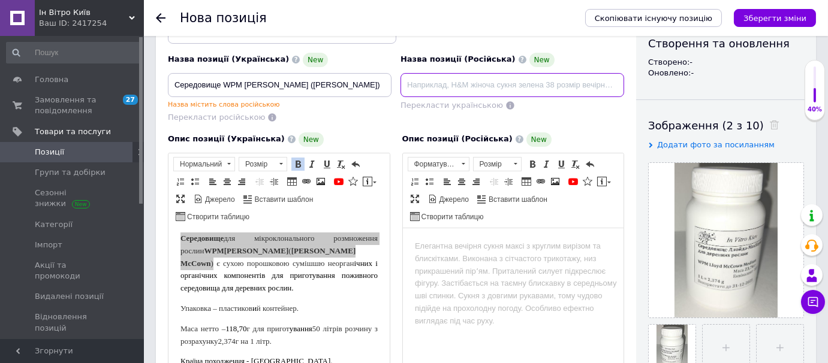
click at [417, 87] on input at bounding box center [512, 85] width 224 height 24
paste input "Середовище для мікроклонального розмноження рослин WPM Ллойда-МакКоуна ([PERSON…"
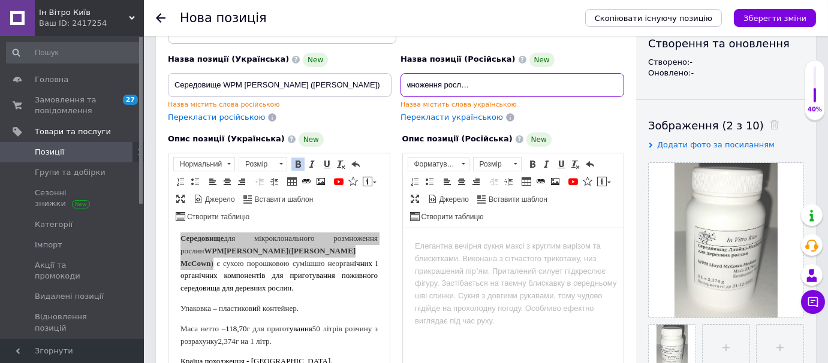
drag, startPoint x: 471, startPoint y: 85, endPoint x: 416, endPoint y: 84, distance: 55.2
click at [416, 84] on input "Середовище для мікроклонального розмноження рослин WPM Ллойда-МакКоуна ([PERSON…" at bounding box center [512, 85] width 224 height 24
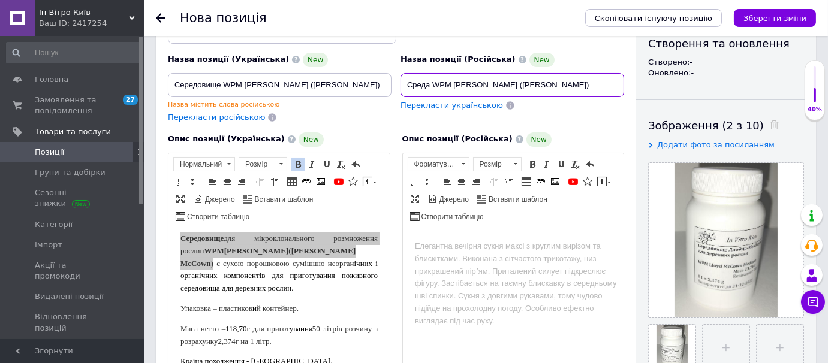
type input "Среда WPM [PERSON_NAME] ([PERSON_NAME])"
click at [398, 119] on div "Назва позиції (Російська) New Среда WPM [PERSON_NAME] ([PERSON_NAME]) Перекласт…" at bounding box center [512, 88] width 233 height 80
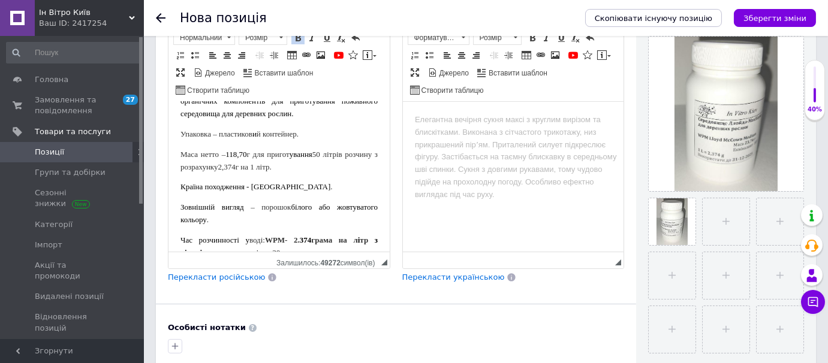
scroll to position [58, 0]
drag, startPoint x: 233, startPoint y: 152, endPoint x: 244, endPoint y: 151, distance: 10.8
click at [244, 151] on span "118,70" at bounding box center [235, 151] width 21 height 9
click at [338, 152] on span "50 літрів розчину з розрахунку" at bounding box center [278, 158] width 197 height 22
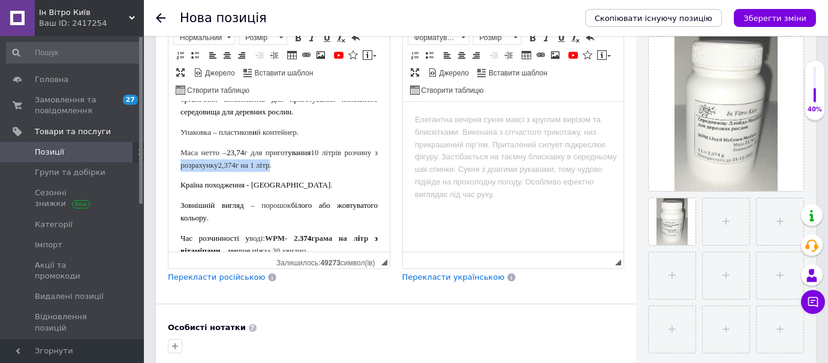
drag, startPoint x: 211, startPoint y: 164, endPoint x: 316, endPoint y: 166, distance: 104.9
click at [316, 166] on p "Маса нетто – 23,74 г для пригот ування 10 літрів розчину з розрахунку 2,374 г н…" at bounding box center [278, 158] width 197 height 25
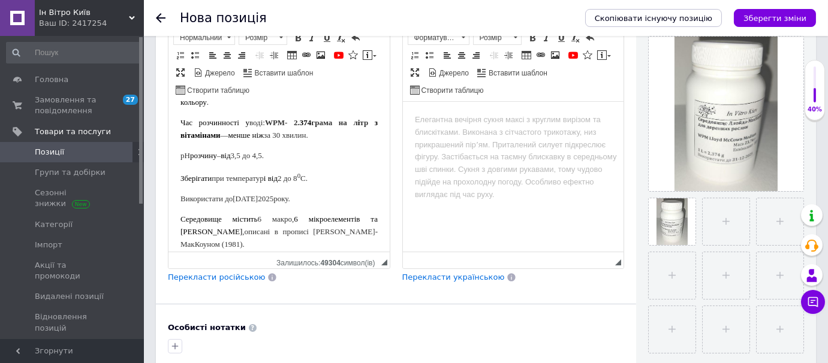
scroll to position [166, 0]
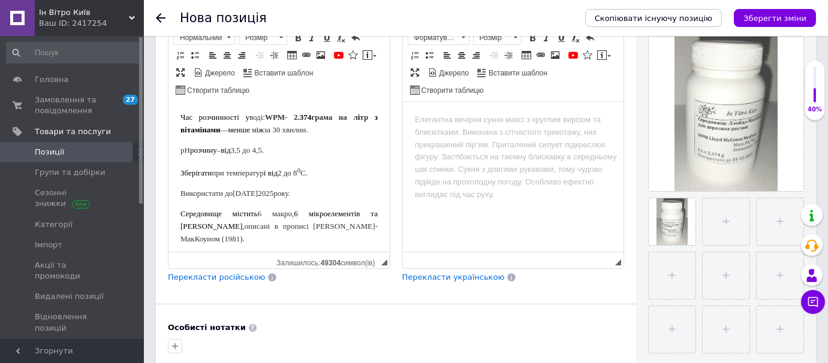
drag, startPoint x: 179, startPoint y: 131, endPoint x: 335, endPoint y: 205, distance: 172.7
click at [335, 205] on body "Середовище для мікроклонального розмноження рослин WPM Ллойда-МакКоуна ( Lloyd …" at bounding box center [278, 96] width 197 height 298
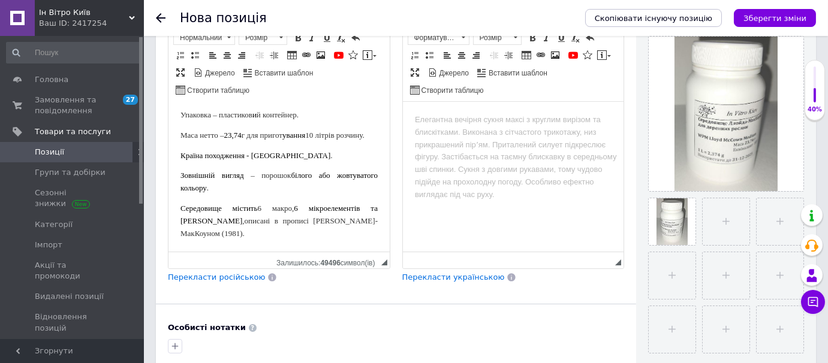
scroll to position [87, 0]
click at [210, 273] on span "Перекласти російською" at bounding box center [216, 277] width 97 height 9
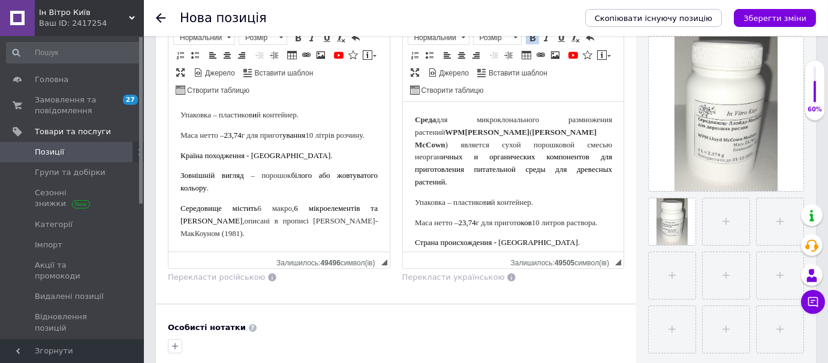
click at [588, 152] on span "ичных и органических компонентов для приготовления питательной среды для древес…" at bounding box center [512, 169] width 197 height 34
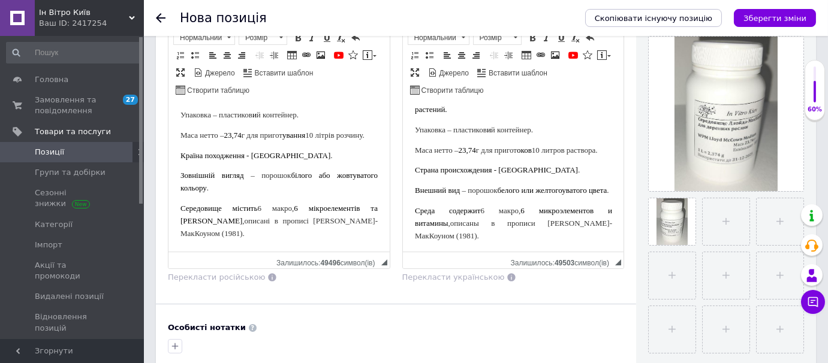
scroll to position [91, 0]
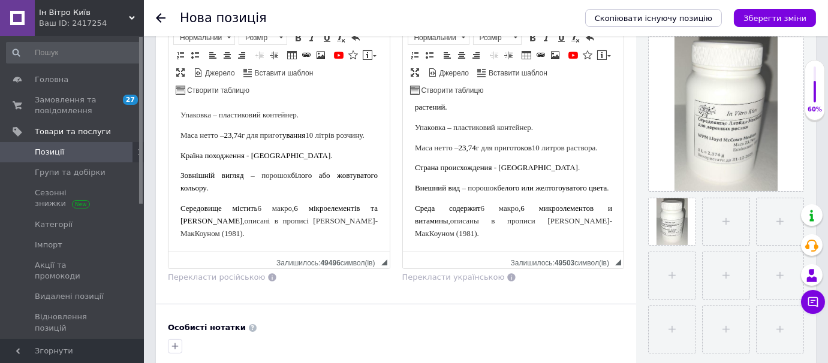
click at [531, 143] on span "оков" at bounding box center [523, 147] width 15 height 9
click at [561, 189] on span "у" at bounding box center [563, 187] width 4 height 9
click at [509, 168] on body "Среда для микроклонального размножения растений WPM Ллойда-МакКоуна ( Lloyd McC…" at bounding box center [512, 138] width 197 height 201
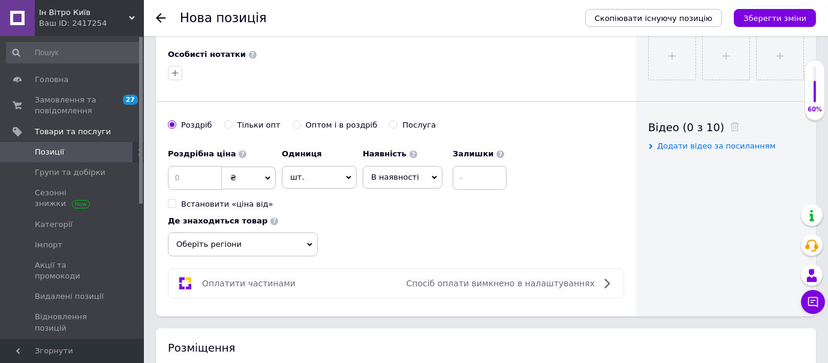
scroll to position [545, 0]
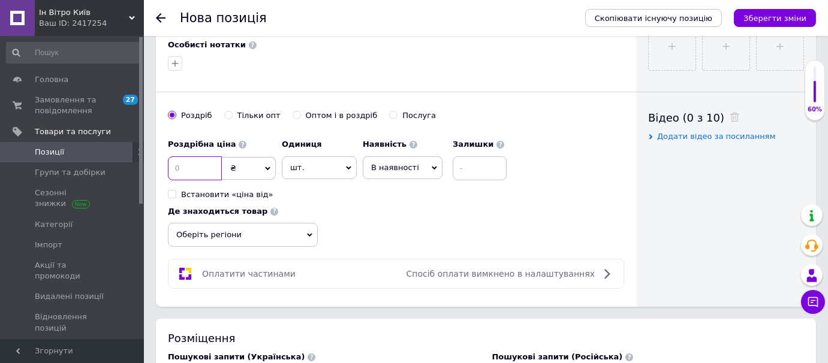
click at [206, 162] on input at bounding box center [195, 168] width 54 height 24
type input "1200"
click at [363, 201] on div "Роздрібна ціна 1200 ₴ $ EUR CHF GBP ¥ PLN ₸ MDL HUF KGS CNY TRY KRW lei Встанов…" at bounding box center [396, 190] width 456 height 114
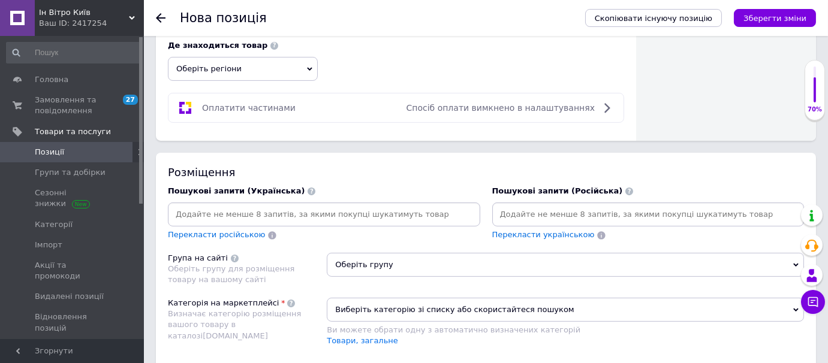
scroll to position [745, 0]
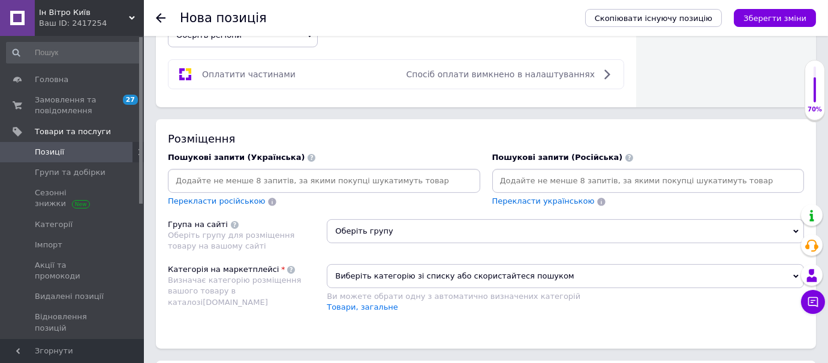
click at [306, 179] on input at bounding box center [324, 181] width 308 height 18
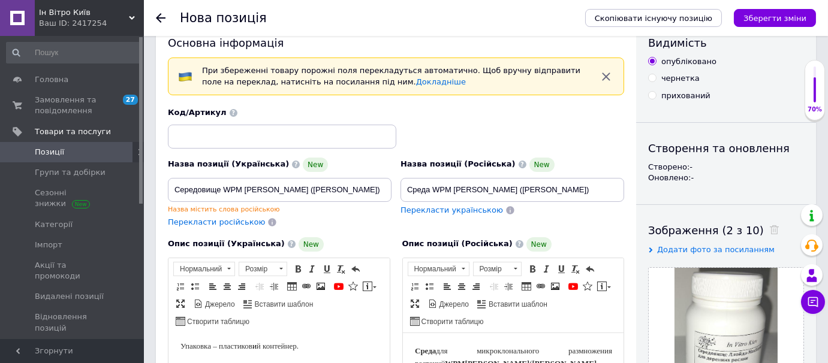
scroll to position [0, 0]
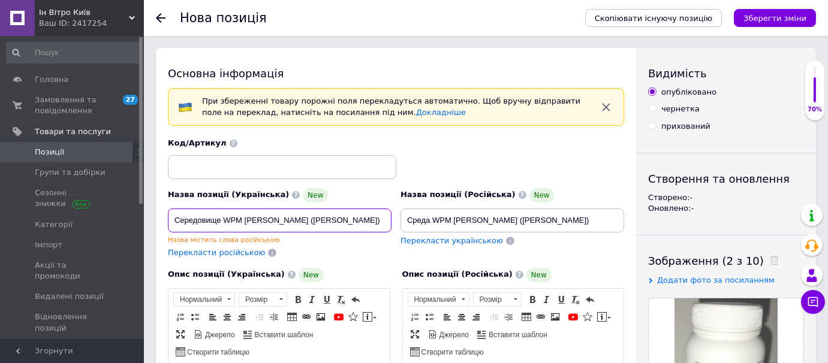
drag, startPoint x: 382, startPoint y: 221, endPoint x: 176, endPoint y: 218, distance: 206.2
click at [176, 218] on input "Середовище WPM [PERSON_NAME] ([PERSON_NAME])" at bounding box center [280, 221] width 224 height 24
click at [404, 151] on div "Код/Артикул" at bounding box center [396, 159] width 465 height 50
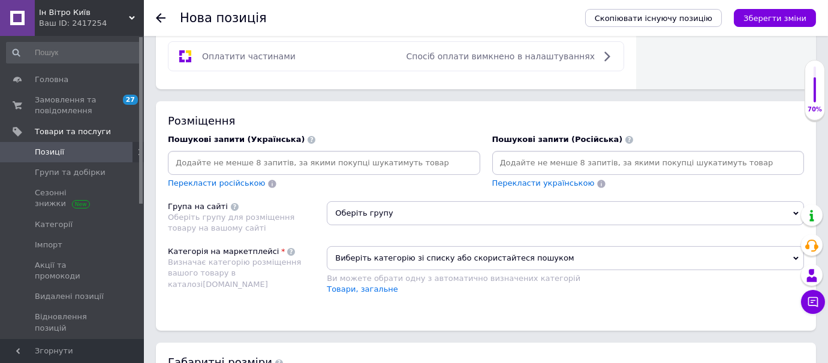
scroll to position [727, 0]
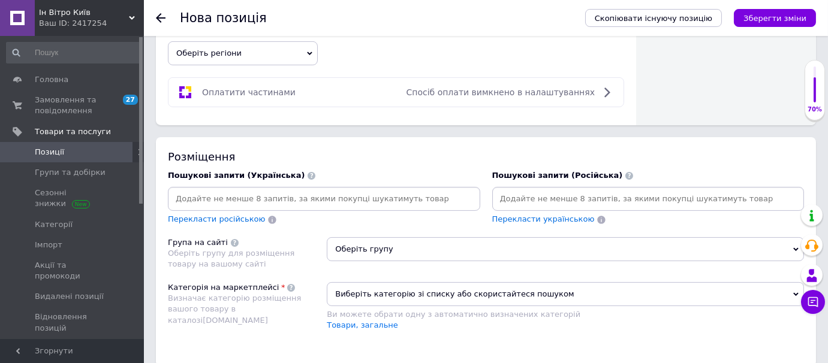
click at [300, 194] on input at bounding box center [324, 199] width 308 height 18
paste input "Середовище WPM [PERSON_NAME] ([PERSON_NAME])"
drag, startPoint x: 243, startPoint y: 195, endPoint x: 387, endPoint y: 190, distance: 144.0
click at [387, 190] on input "Середовище WPM [PERSON_NAME] ([PERSON_NAME])" at bounding box center [324, 199] width 308 height 18
type input "Середовище WPM"
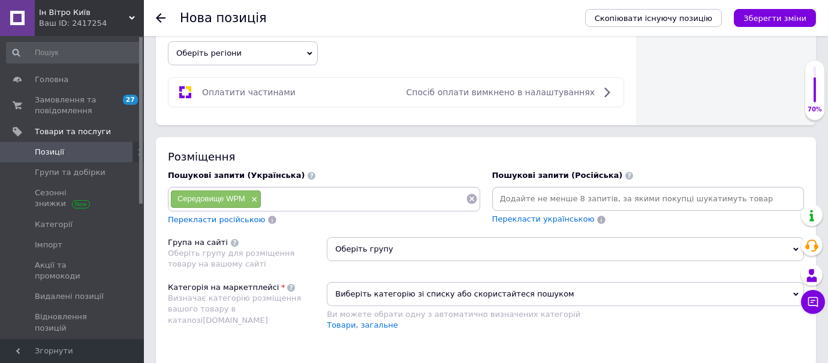
paste input "Середовище WPM [PERSON_NAME] ([PERSON_NAME])"
drag, startPoint x: 315, startPoint y: 194, endPoint x: 334, endPoint y: 194, distance: 18.6
click at [334, 194] on input "Середовище WPM [PERSON_NAME] ([PERSON_NAME])" at bounding box center [363, 199] width 204 height 18
drag, startPoint x: 377, startPoint y: 196, endPoint x: 460, endPoint y: 189, distance: 83.6
click at [460, 190] on input "Середовище [PERSON_NAME] ([PERSON_NAME])" at bounding box center [363, 199] width 204 height 18
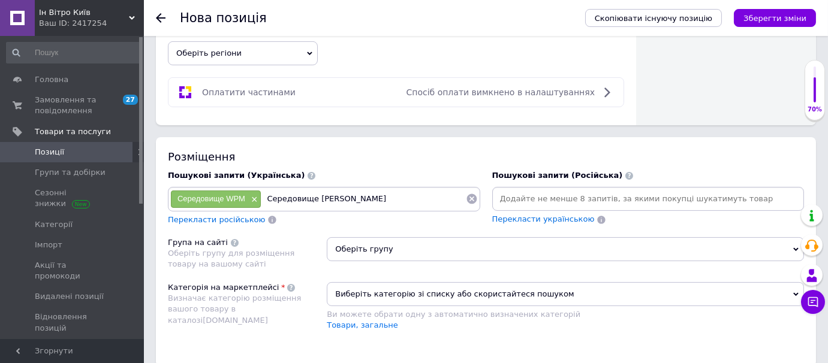
type input "Середовище [PERSON_NAME]"
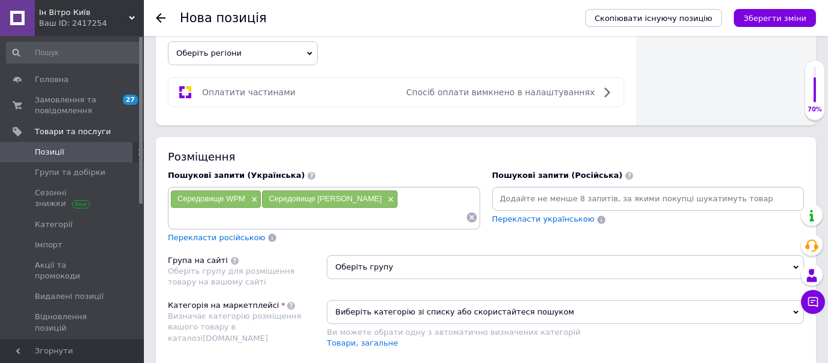
paste input "Середовище WPM [PERSON_NAME] ([PERSON_NAME])"
drag, startPoint x: 174, startPoint y: 213, endPoint x: 294, endPoint y: 216, distance: 119.9
click at [294, 216] on input "Середовище WPM [PERSON_NAME] ([PERSON_NAME])" at bounding box center [318, 218] width 296 height 18
drag, startPoint x: 224, startPoint y: 212, endPoint x: 309, endPoint y: 218, distance: 85.3
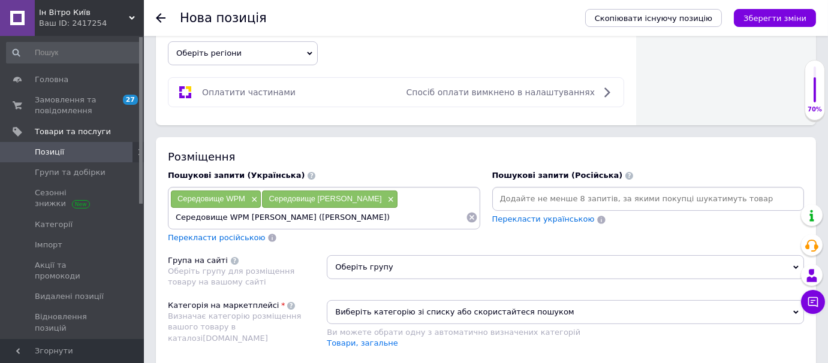
click at [309, 218] on input "Середовище WPM [PERSON_NAME] ([PERSON_NAME])" at bounding box center [318, 218] width 296 height 18
type input "Середовище [PERSON_NAME]"
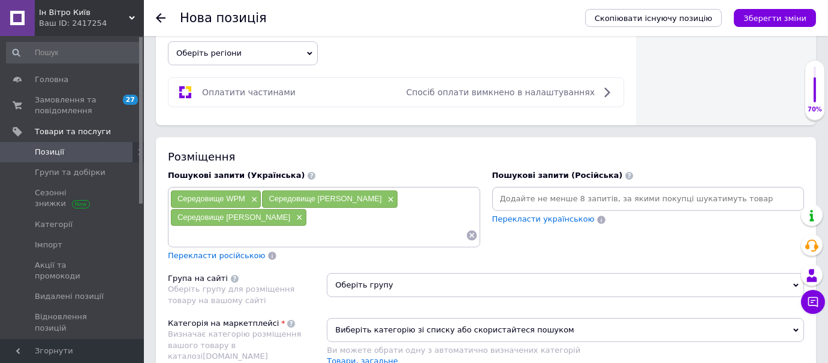
paste input "Середовище WPM [PERSON_NAME] ([PERSON_NAME])"
drag, startPoint x: 321, startPoint y: 212, endPoint x: 241, endPoint y: 213, distance: 80.4
click at [241, 213] on div "Середовище WPM × Середовище Лойда-МакКоуна × Середовище [PERSON_NAME] × Середов…" at bounding box center [324, 217] width 308 height 54
type input "WPM"
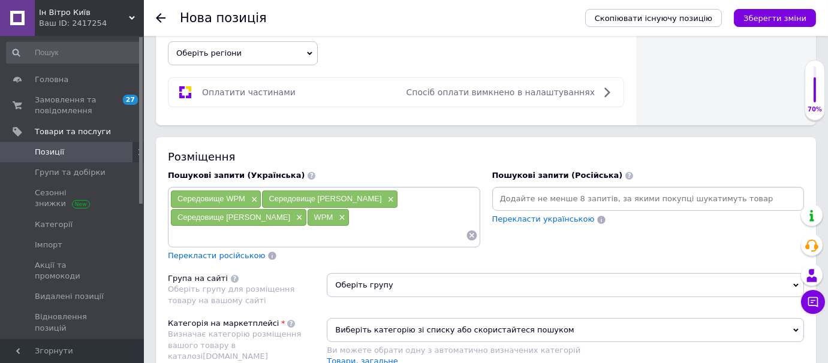
click at [319, 262] on div "Розміщення Пошукові запити (Українська) Середовище WPM × Середовище Лойда-МакКо…" at bounding box center [486, 270] width 660 height 266
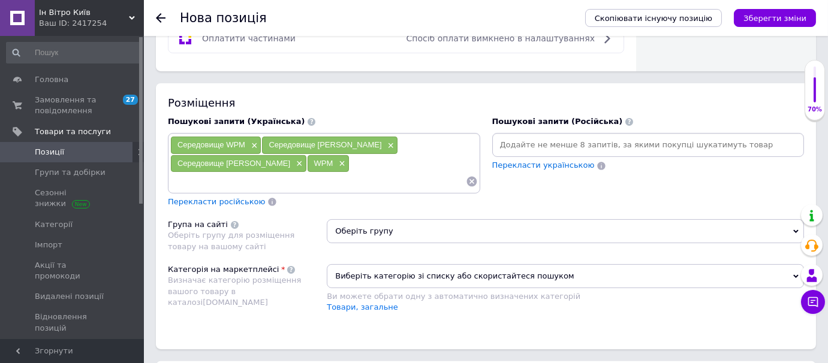
scroll to position [781, 0]
click at [374, 227] on span "Оберіть групу" at bounding box center [565, 231] width 477 height 24
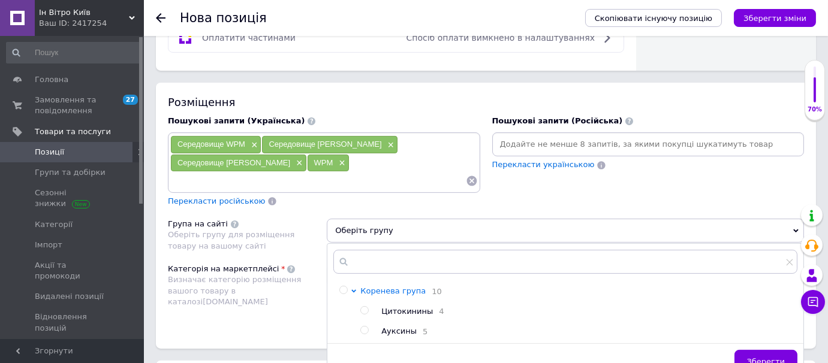
click at [400, 287] on span "Коренева група" at bounding box center [392, 291] width 65 height 9
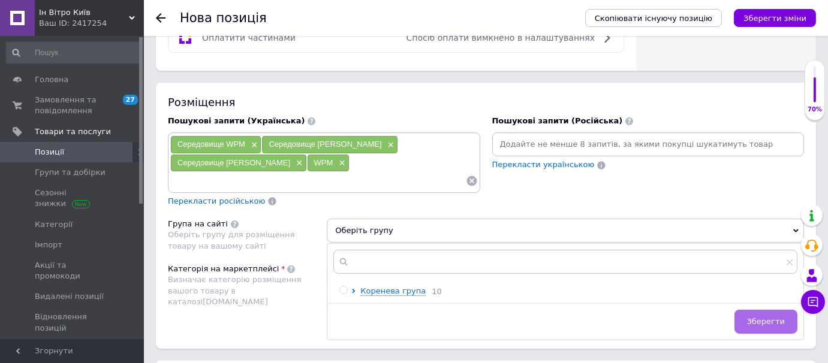
click at [769, 317] on span "Зберегти" at bounding box center [766, 321] width 38 height 9
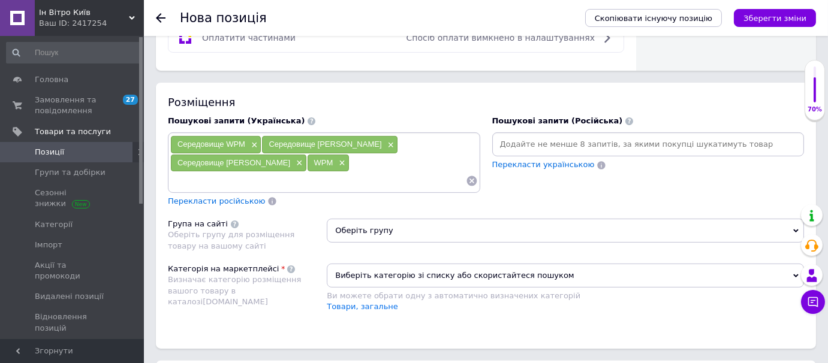
click at [381, 272] on span "Виберіть категорію зі списку або скористайтеся пошуком" at bounding box center [565, 276] width 477 height 24
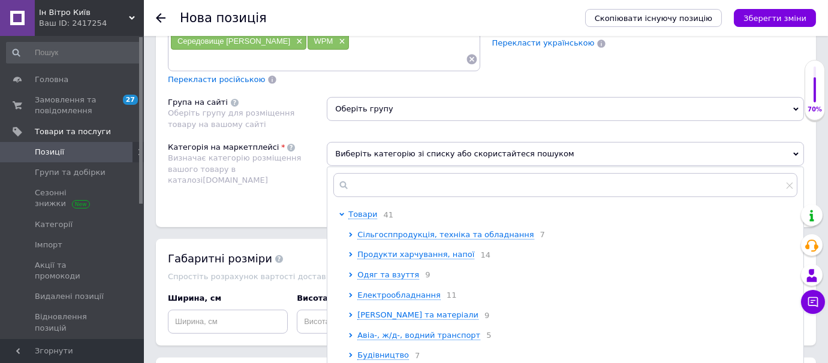
scroll to position [908, 0]
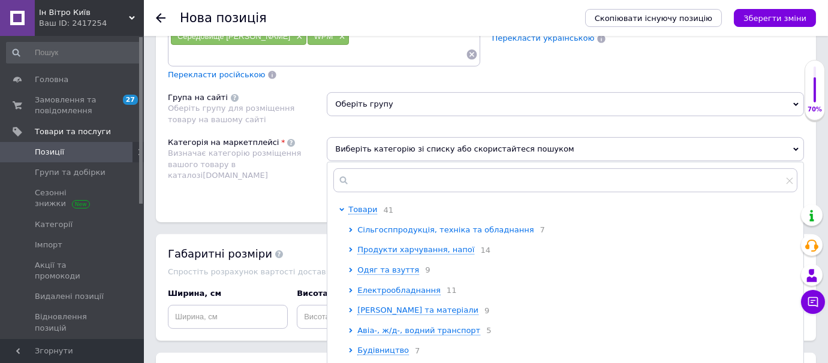
click at [376, 225] on span "Сільгосппродукція, техніка та обладнання" at bounding box center [445, 229] width 176 height 9
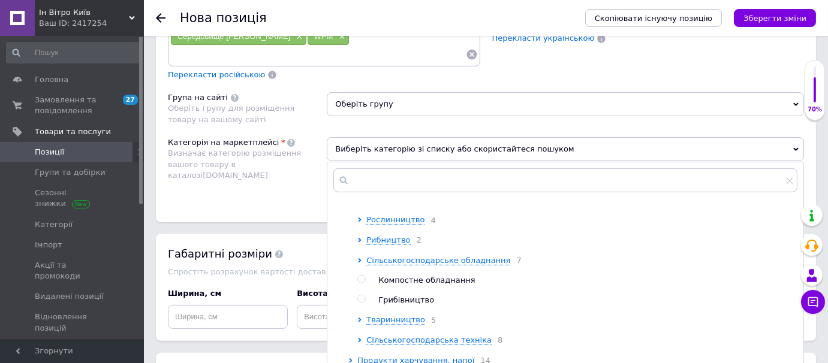
scroll to position [36, 0]
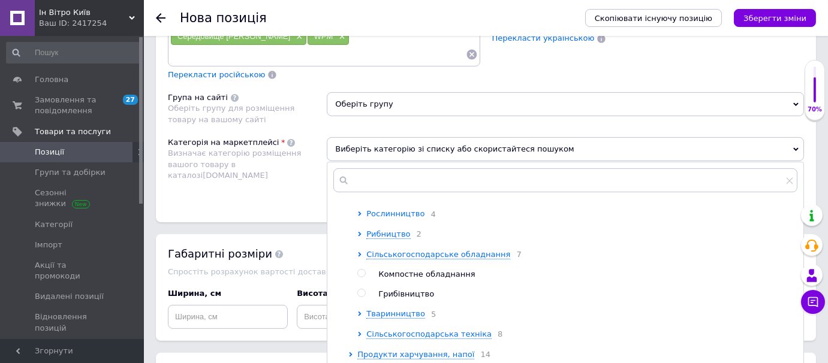
click at [379, 211] on span "Рослинництво" at bounding box center [395, 213] width 58 height 9
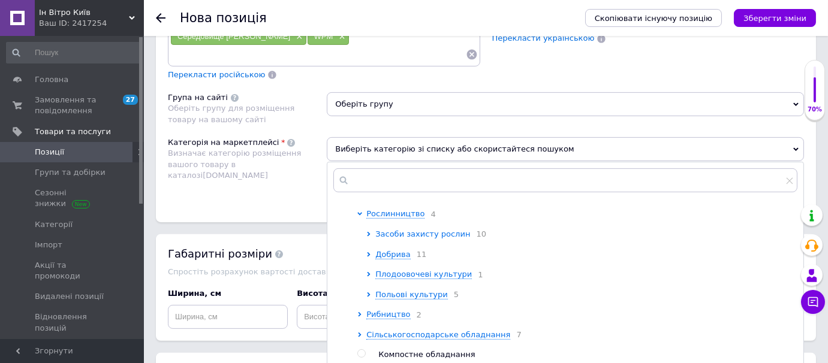
click at [390, 233] on span "Засоби захисту рослин" at bounding box center [422, 234] width 95 height 9
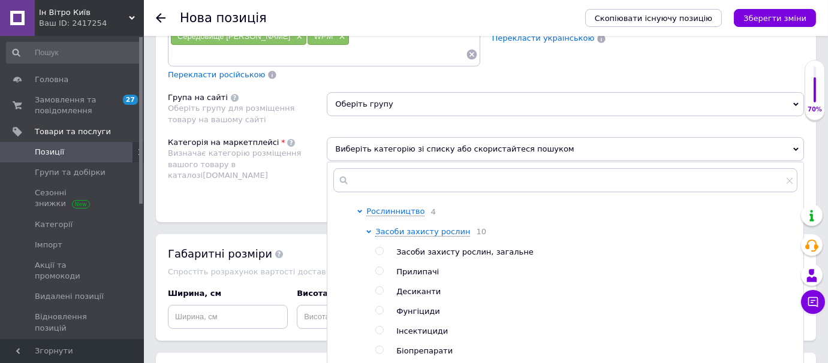
scroll to position [18, 0]
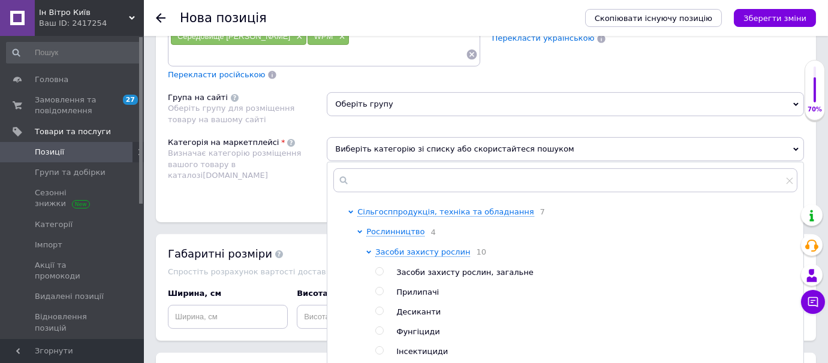
click at [369, 250] on div at bounding box center [370, 352] width 9 height 210
click at [367, 251] on icon at bounding box center [369, 252] width 5 height 3
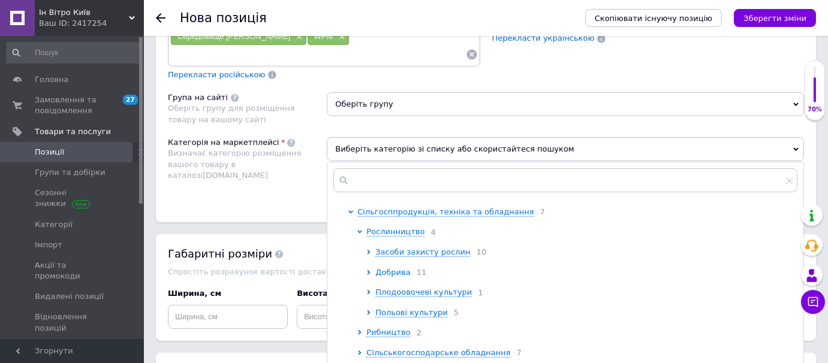
click at [367, 270] on icon at bounding box center [368, 272] width 3 height 5
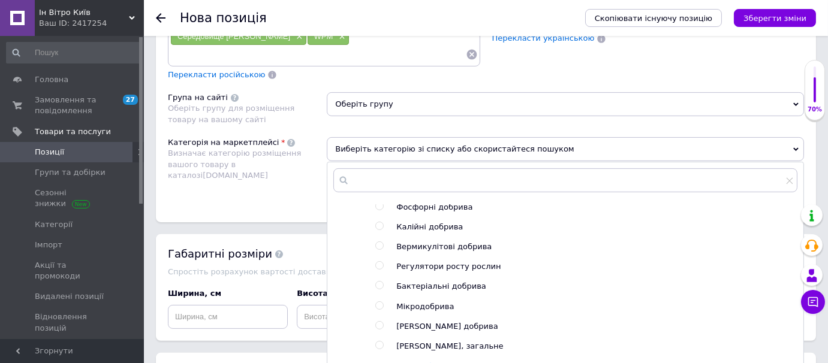
scroll to position [182, 0]
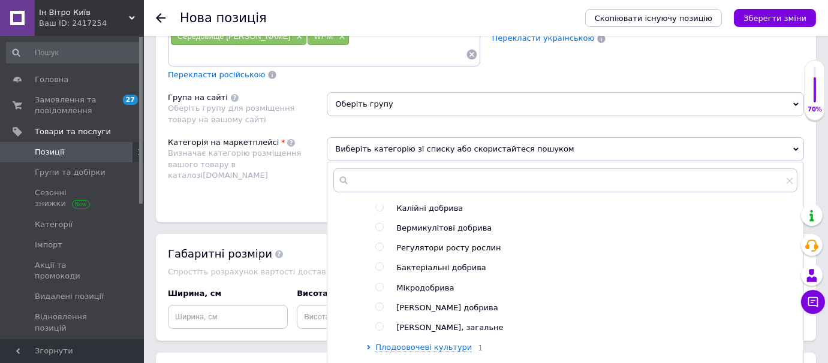
click at [378, 243] on input "radio" at bounding box center [379, 247] width 8 height 8
radio input "true"
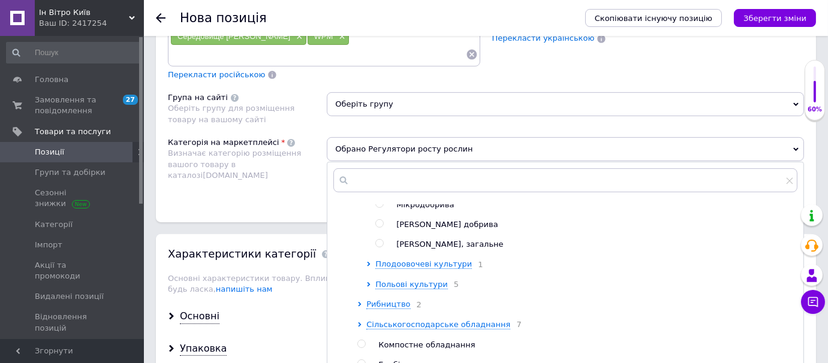
scroll to position [272, 0]
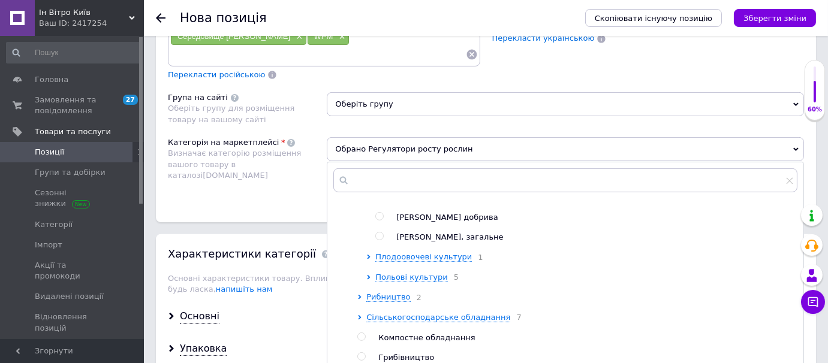
click at [280, 174] on div "Категорія на маркетплейсі Визначає категорію розміщення вашого товару в каталоз…" at bounding box center [247, 167] width 159 height 61
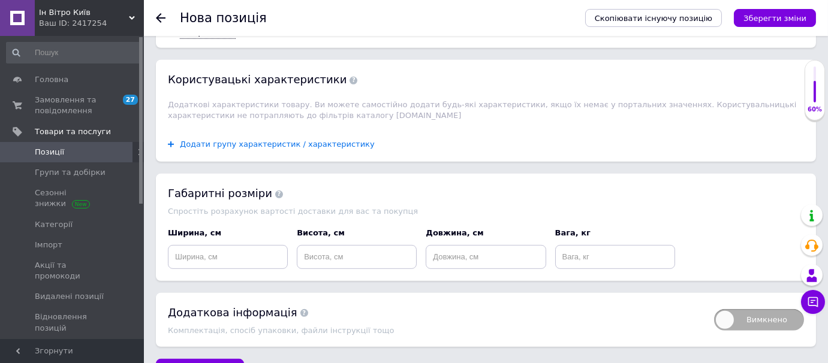
scroll to position [1272, 0]
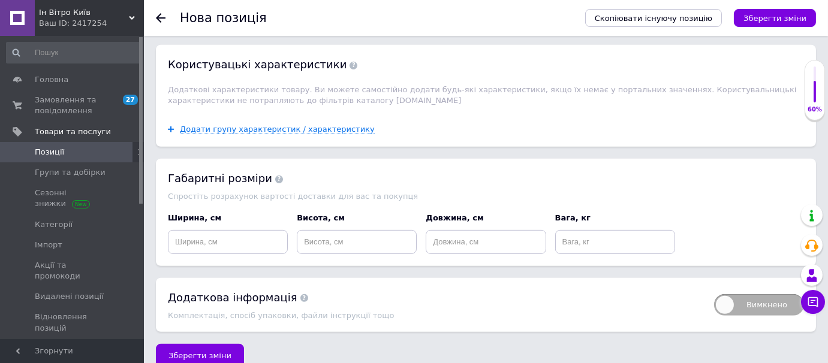
click at [203, 351] on span "Зберегти зміни" at bounding box center [199, 355] width 63 height 9
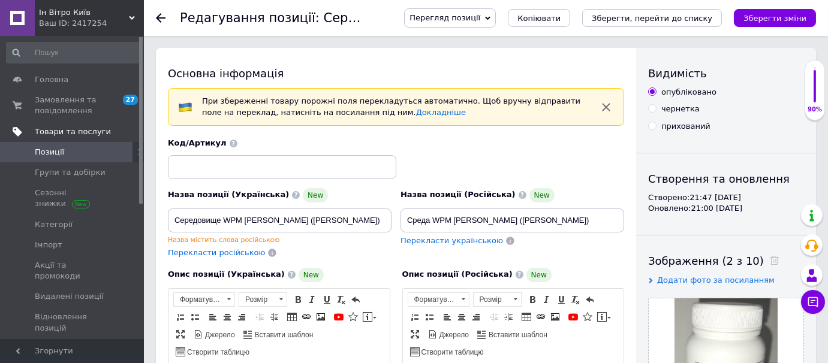
click at [59, 132] on span "Товари та послуги" at bounding box center [73, 131] width 76 height 11
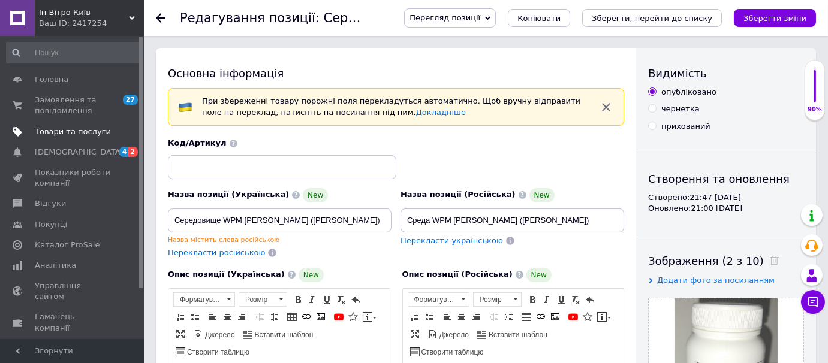
click at [61, 135] on span "Товари та послуги" at bounding box center [73, 131] width 76 height 11
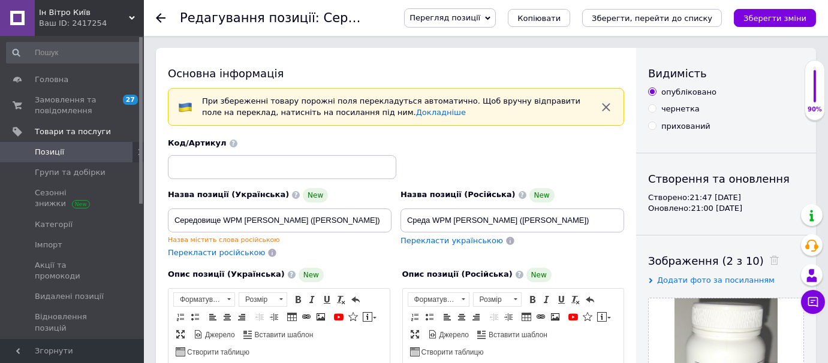
click at [61, 153] on span "Позиції" at bounding box center [73, 152] width 76 height 11
